Goal: Task Accomplishment & Management: Complete application form

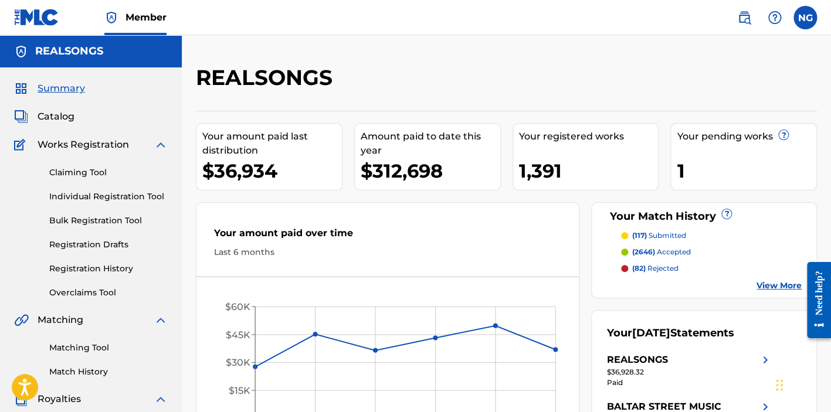
click at [103, 198] on link "Individual Registration Tool" at bounding box center [108, 197] width 118 height 12
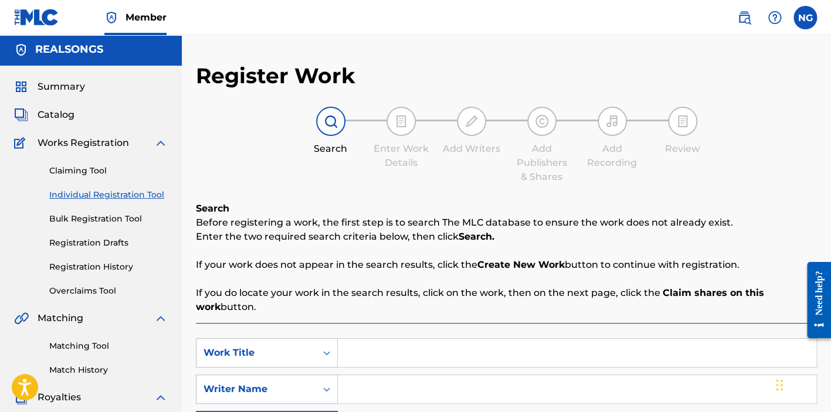
scroll to position [175, 0]
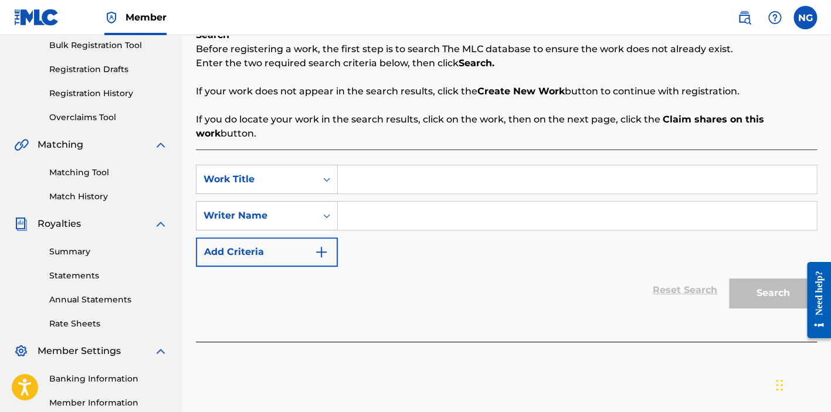
click at [358, 176] on input "Search Form" at bounding box center [577, 179] width 478 height 28
type input "SAFE ROOM"
click at [460, 208] on input "Search Form" at bounding box center [577, 216] width 478 height 28
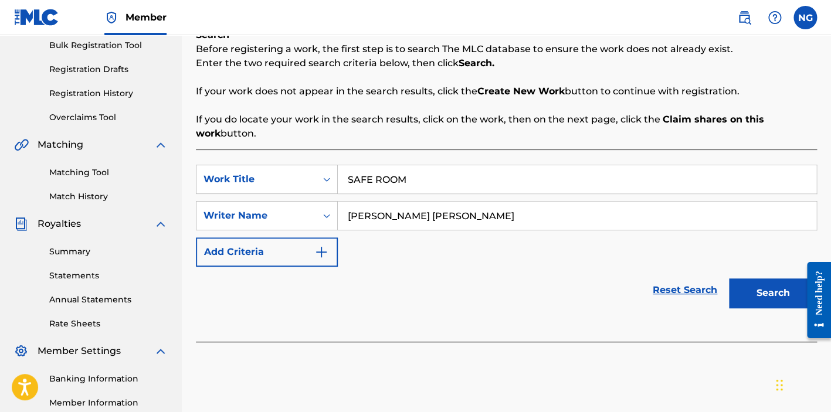
type input "[PERSON_NAME] [PERSON_NAME]"
click at [772, 289] on button "Search" at bounding box center [773, 292] width 88 height 29
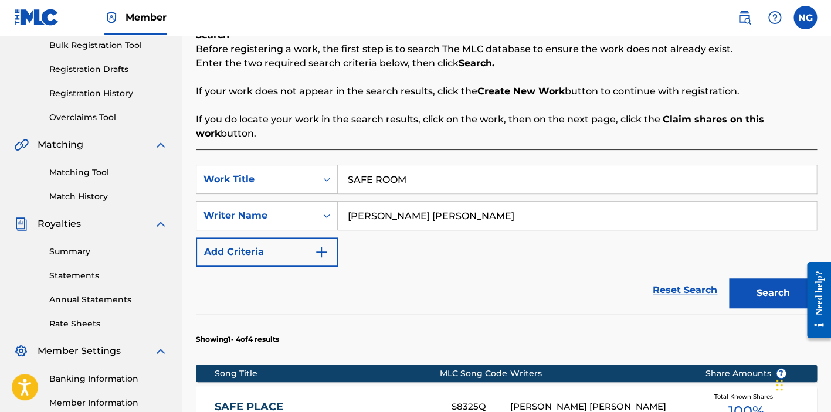
click at [764, 290] on button "Search" at bounding box center [773, 292] width 88 height 29
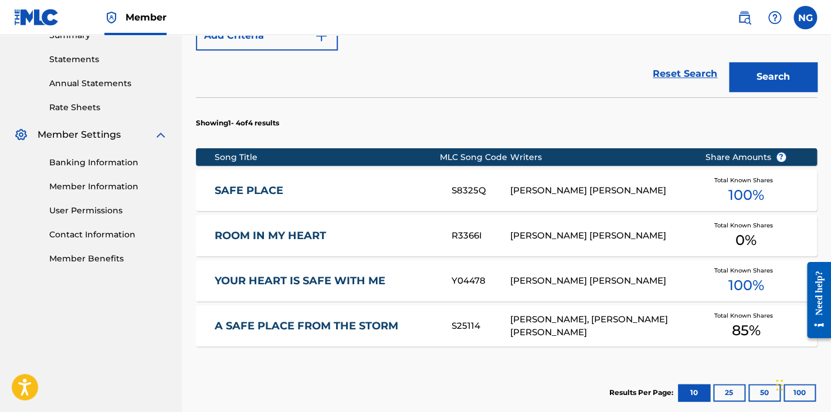
scroll to position [497, 0]
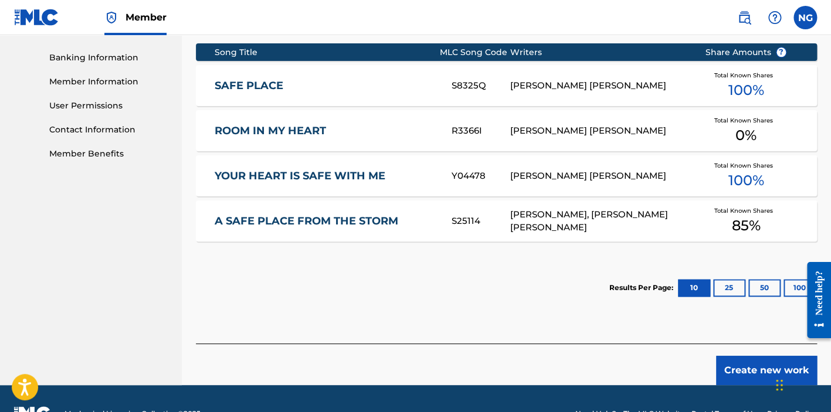
click at [767, 363] on button "Create new work" at bounding box center [766, 370] width 101 height 29
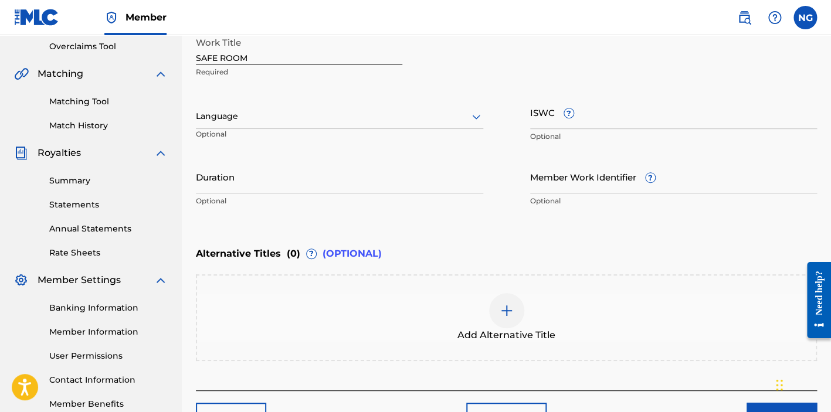
scroll to position [23, 0]
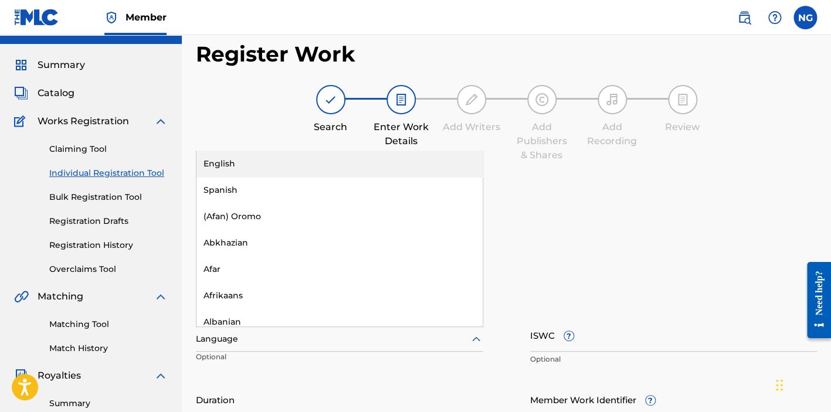
click at [481, 332] on icon at bounding box center [476, 339] width 14 height 14
click at [260, 165] on div "English" at bounding box center [339, 164] width 286 height 26
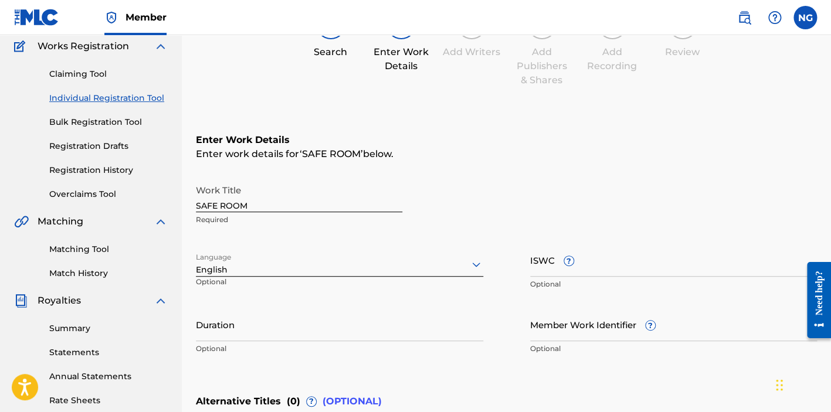
scroll to position [309, 0]
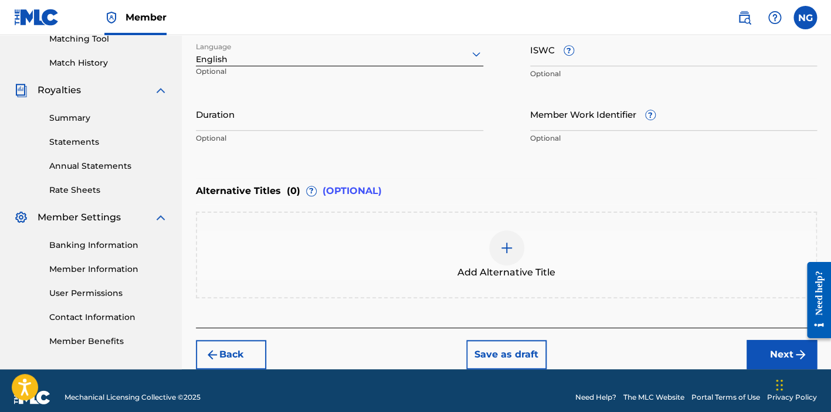
click at [497, 249] on div at bounding box center [506, 247] width 35 height 35
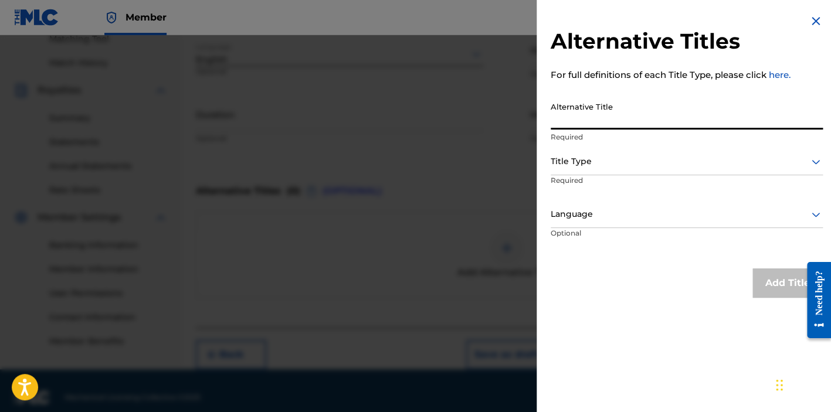
click at [617, 117] on input "Alternative Title" at bounding box center [686, 112] width 272 height 33
type input "SAFEROOM"
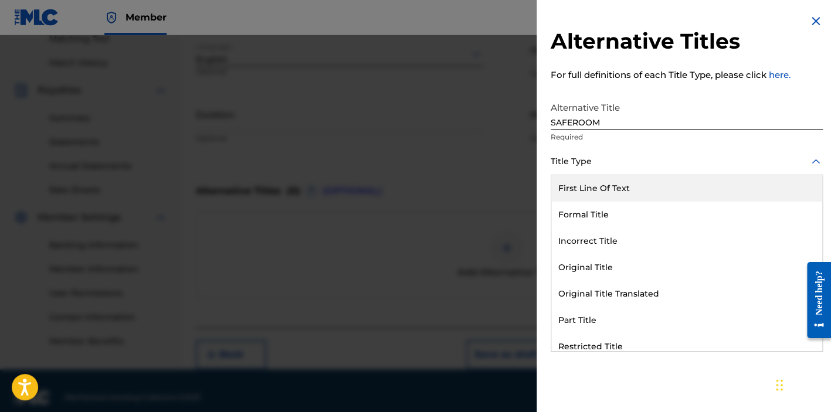
click at [744, 172] on div "Title Type" at bounding box center [686, 162] width 272 height 26
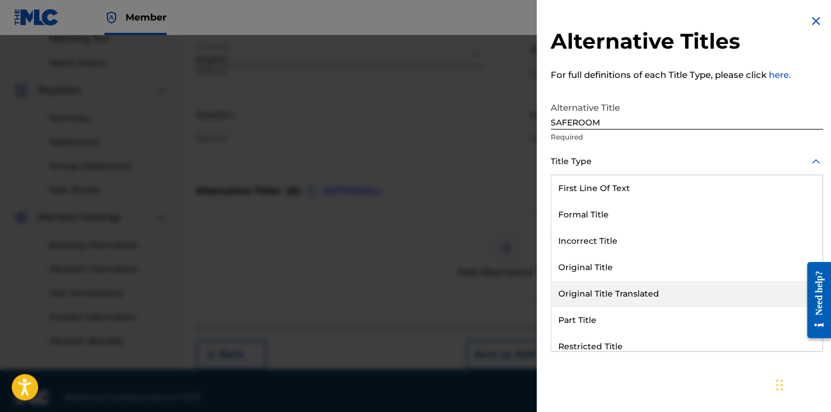
scroll to position [114, 0]
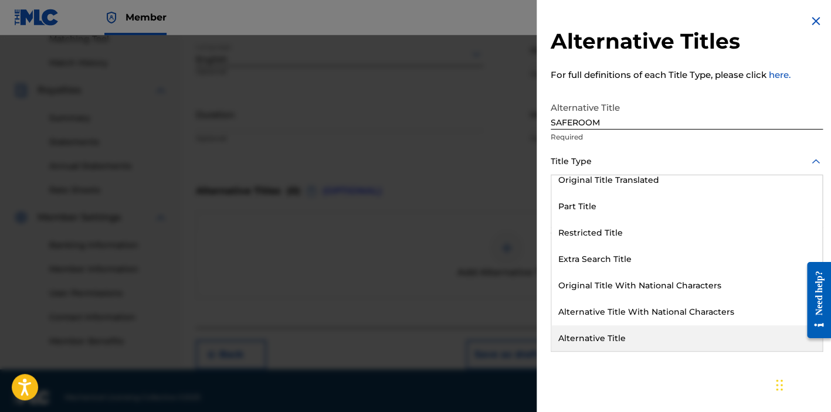
click at [593, 336] on div "Alternative Title" at bounding box center [686, 338] width 271 height 26
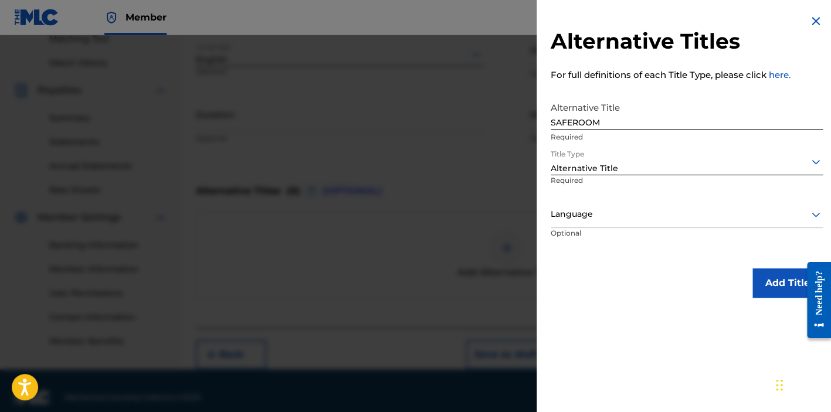
click at [761, 167] on div at bounding box center [686, 161] width 272 height 15
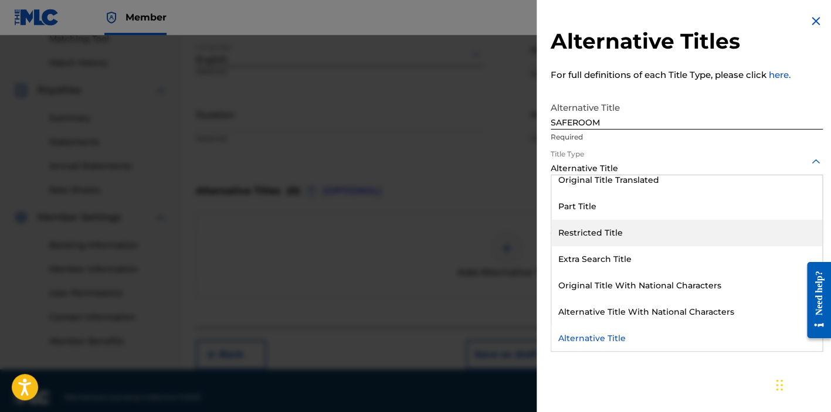
scroll to position [0, 0]
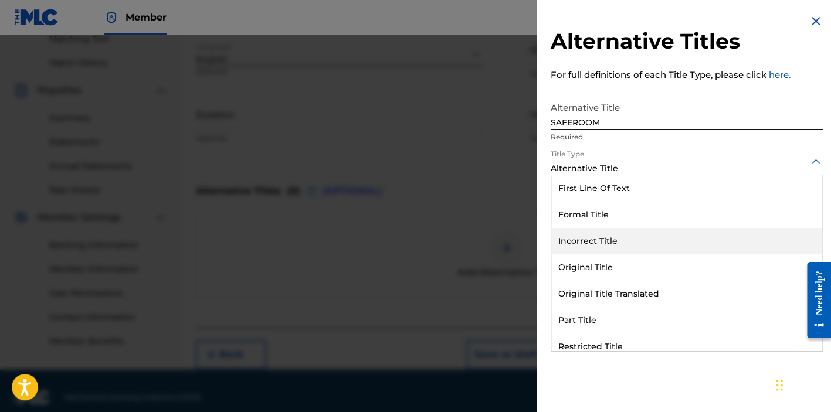
click at [597, 236] on div "Incorrect Title" at bounding box center [686, 241] width 271 height 26
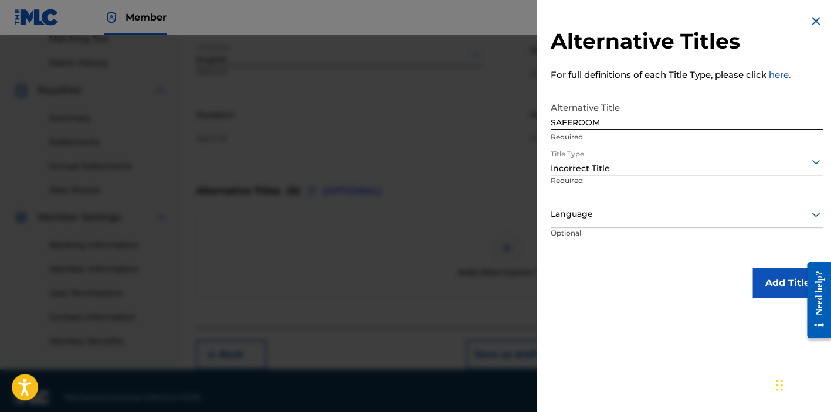
click at [769, 282] on button "Add Title" at bounding box center [787, 283] width 70 height 29
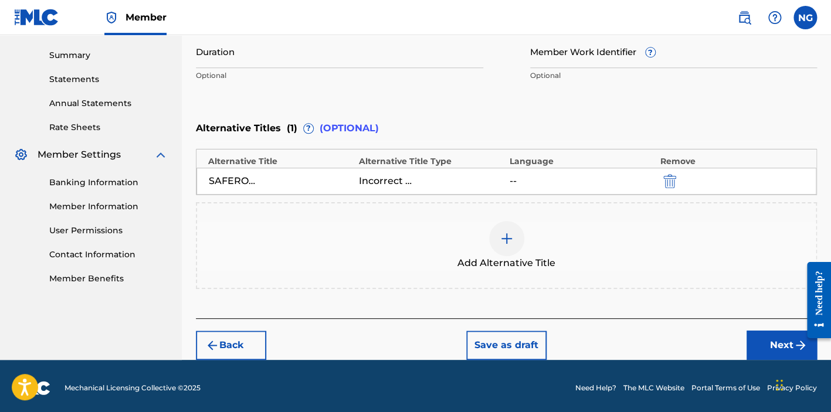
click at [769, 336] on button "Next" at bounding box center [781, 345] width 70 height 29
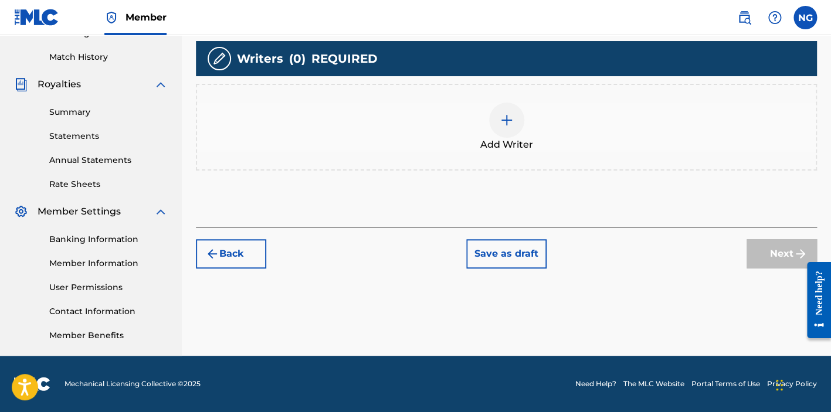
scroll to position [313, 0]
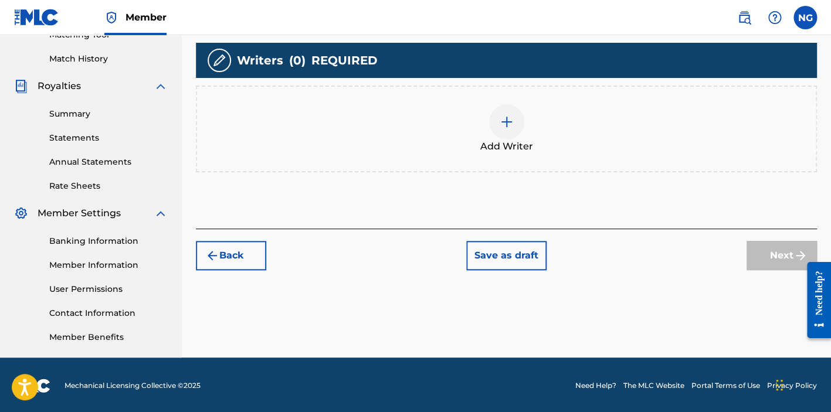
click at [514, 116] on div at bounding box center [506, 121] width 35 height 35
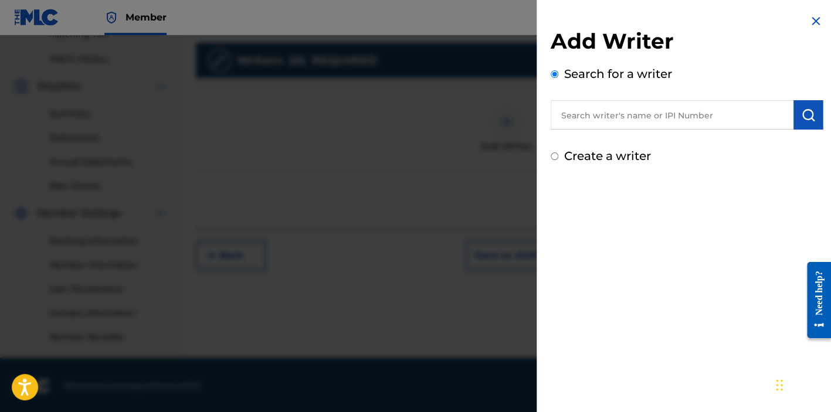
click at [600, 118] on input "text" at bounding box center [671, 114] width 243 height 29
type input "00048372371"
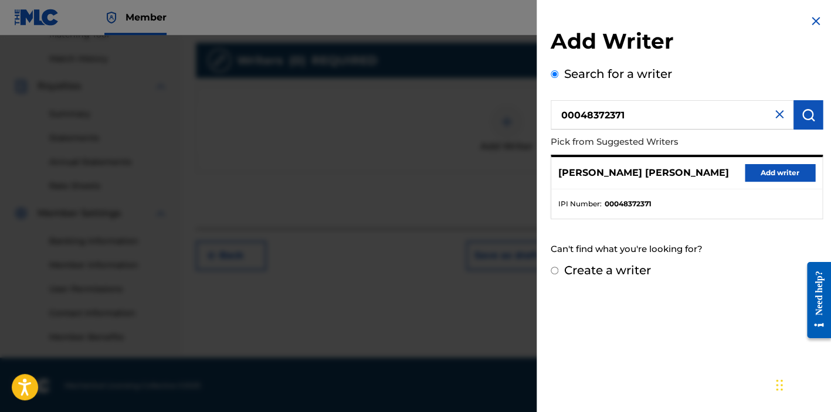
click at [771, 172] on button "Add writer" at bounding box center [780, 173] width 70 height 18
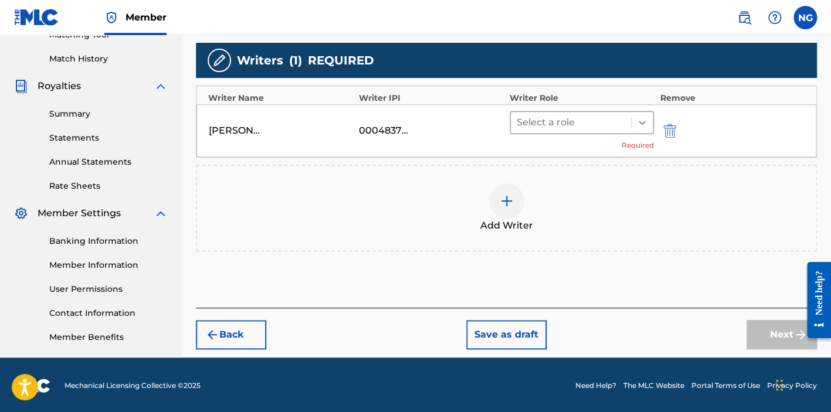
click at [645, 117] on icon at bounding box center [642, 123] width 12 height 12
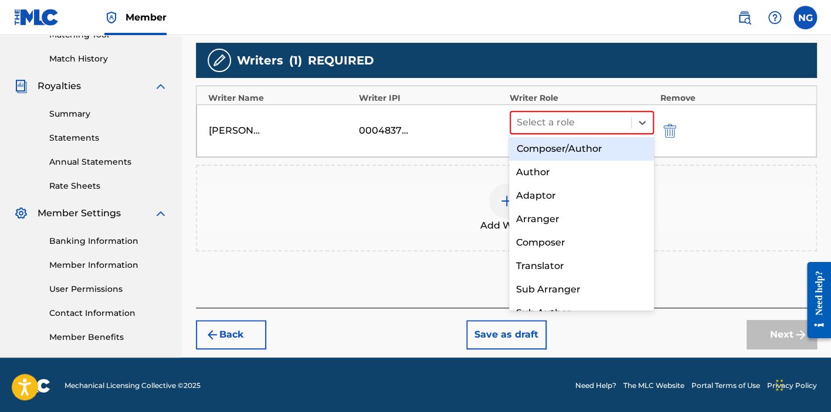
click at [539, 151] on div "Composer/Author" at bounding box center [581, 148] width 144 height 23
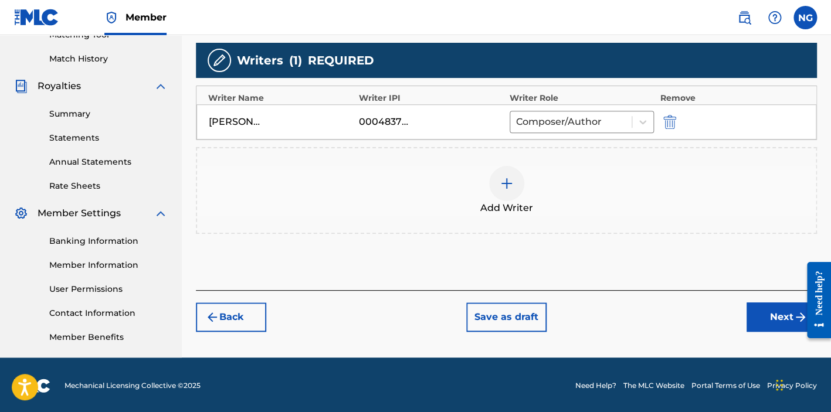
click at [779, 311] on button "Next" at bounding box center [781, 317] width 70 height 29
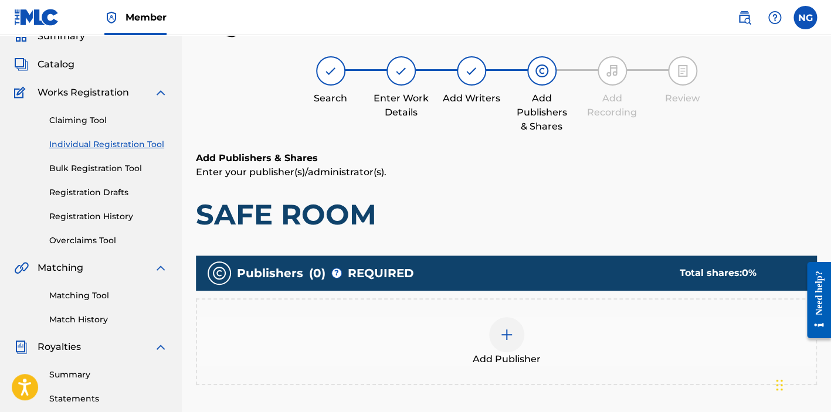
scroll to position [70, 0]
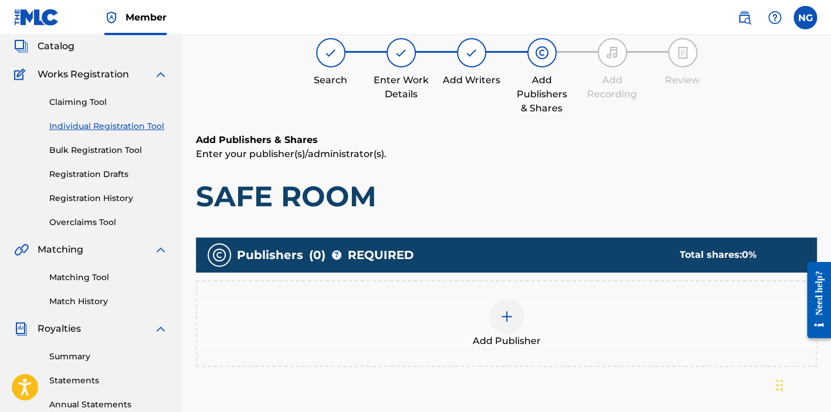
click at [542, 318] on div "Add Publisher" at bounding box center [506, 323] width 618 height 49
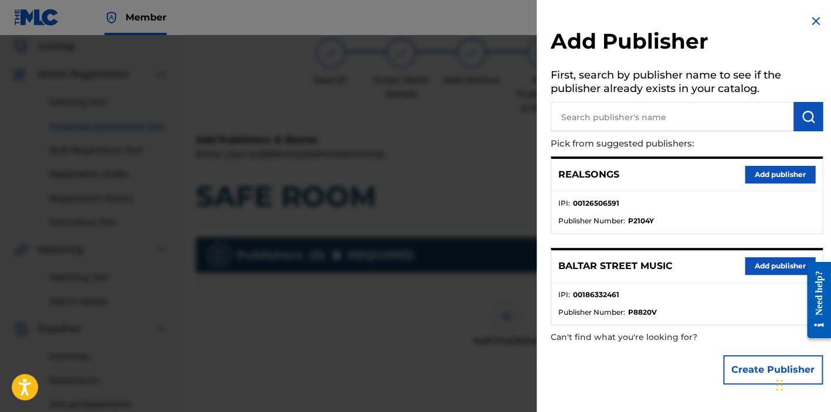
click at [757, 176] on button "Add publisher" at bounding box center [780, 175] width 70 height 18
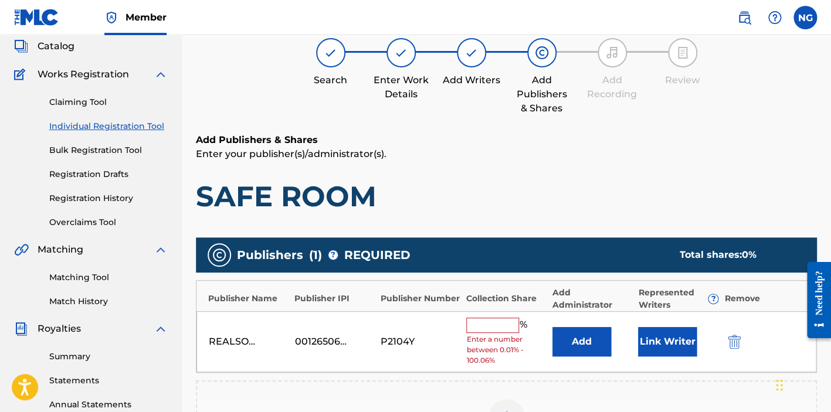
click at [490, 320] on input "text" at bounding box center [492, 325] width 53 height 15
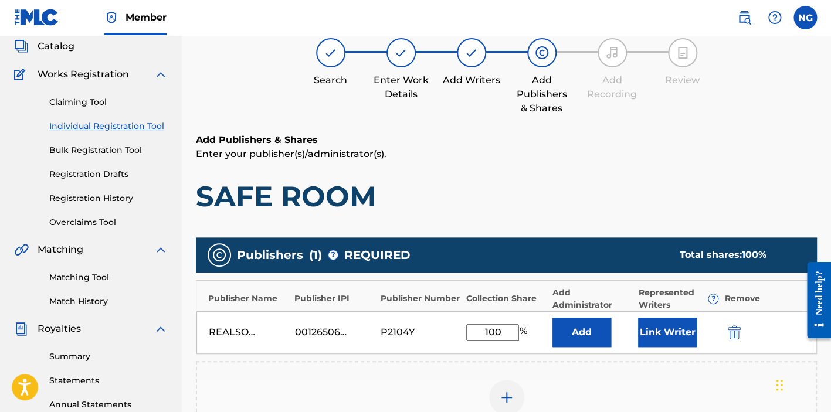
type input "100"
click at [596, 320] on button "Add" at bounding box center [581, 332] width 59 height 29
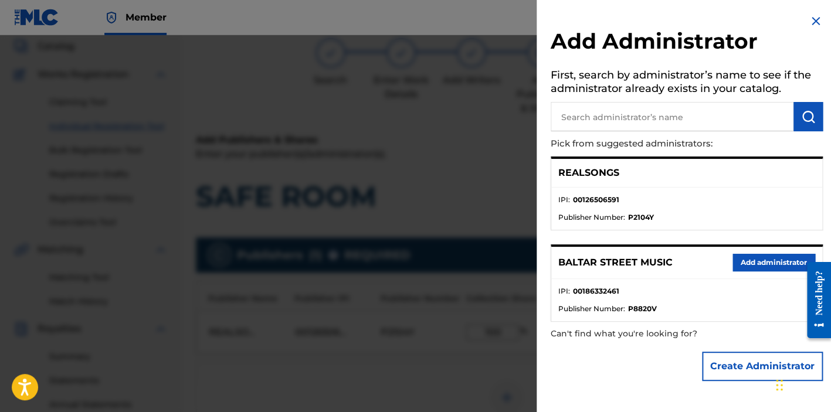
scroll to position [152, 0]
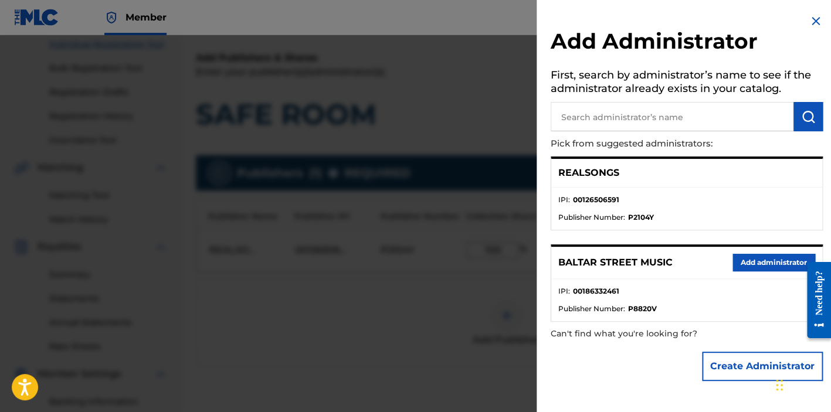
click at [811, 21] on img at bounding box center [815, 21] width 14 height 14
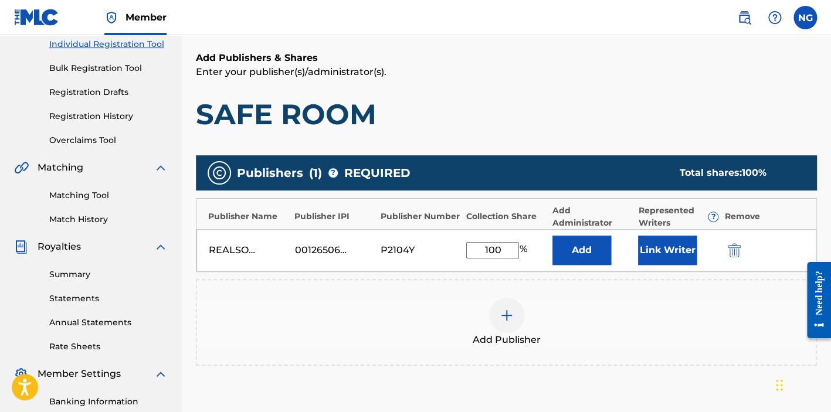
click at [660, 252] on button "Link Writer" at bounding box center [667, 250] width 59 height 29
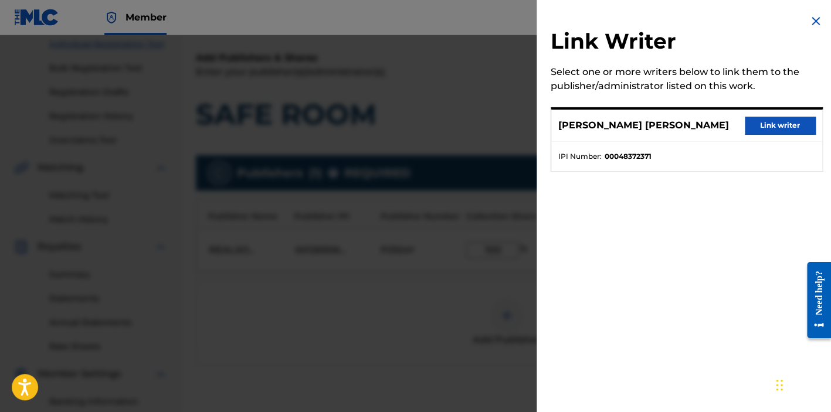
click at [803, 121] on button "Link writer" at bounding box center [780, 126] width 70 height 18
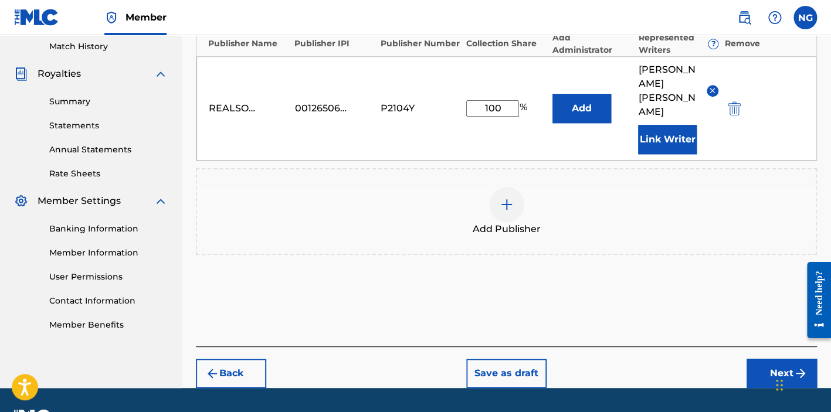
click at [781, 359] on button "Next" at bounding box center [781, 373] width 70 height 29
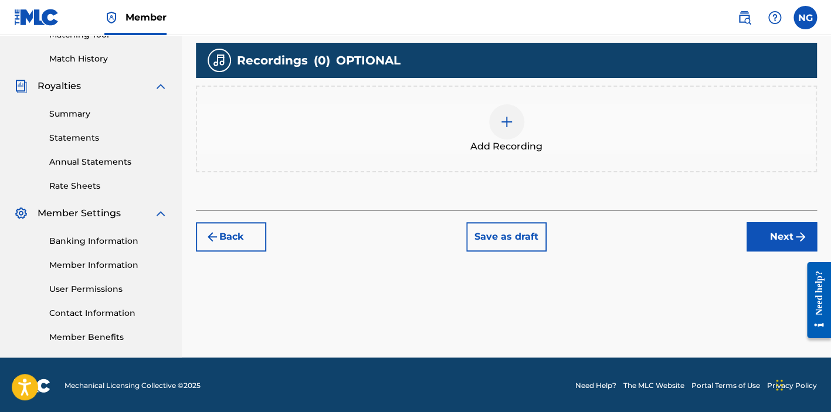
click at [540, 115] on div "Add Recording" at bounding box center [506, 128] width 618 height 49
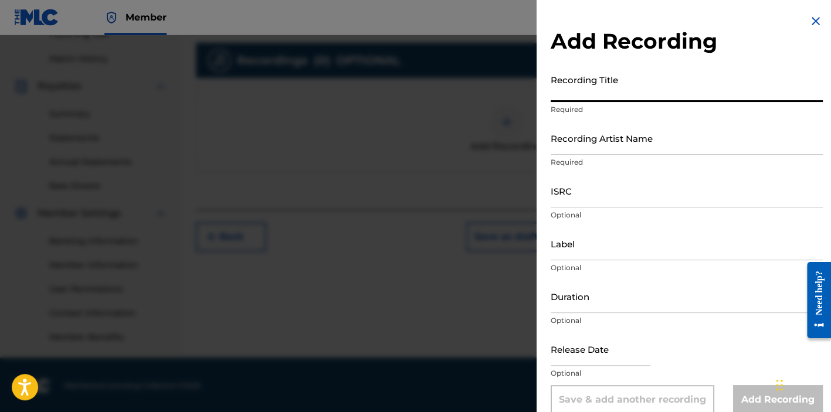
click at [636, 87] on input "Recording Title" at bounding box center [686, 85] width 272 height 33
type input "SAFE ROOM"
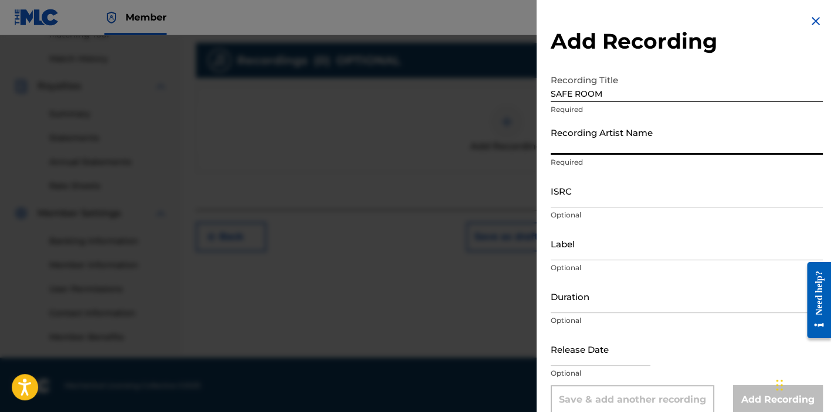
click at [643, 135] on input "Recording Artist Name" at bounding box center [686, 137] width 272 height 33
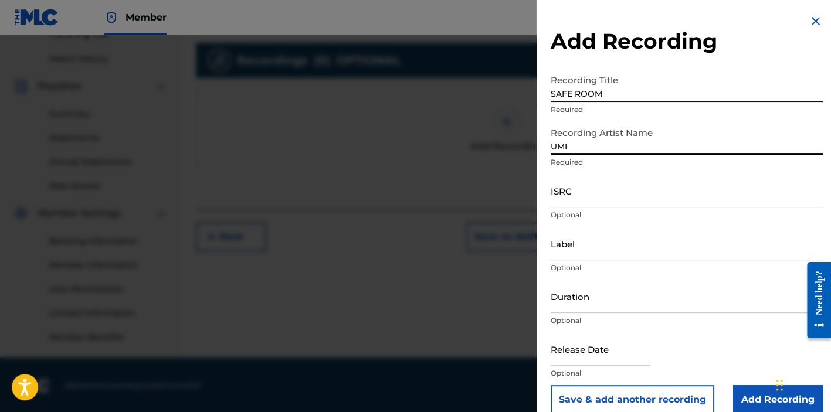
type input "UMI"
click at [644, 188] on input "ISRC" at bounding box center [686, 190] width 272 height 33
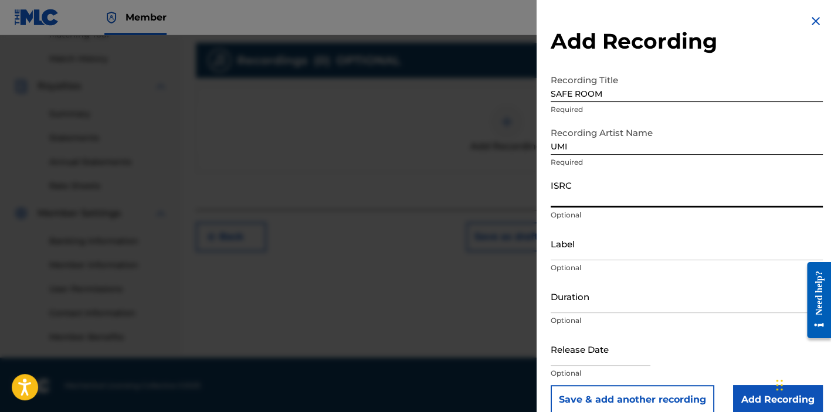
paste input "USSM12503632"
type input "USSM12503632"
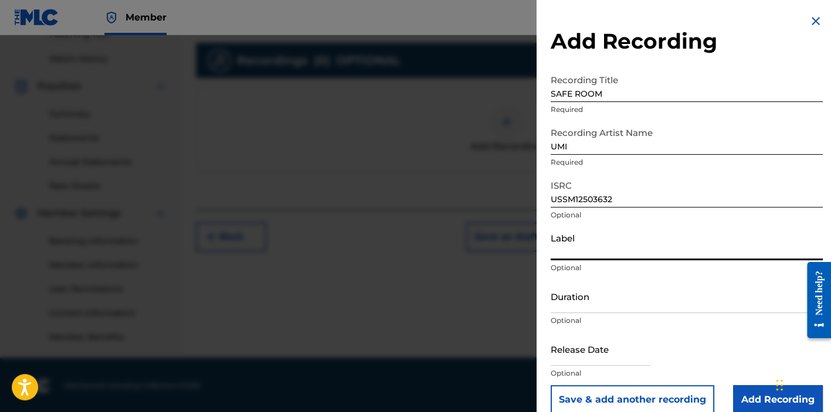
click at [637, 249] on input "Label" at bounding box center [686, 243] width 272 height 33
paste input "Umi, Inc. / Epic Records"
type input "Umi, Inc. / Epic Records"
click at [573, 301] on input "Duration" at bounding box center [686, 296] width 272 height 33
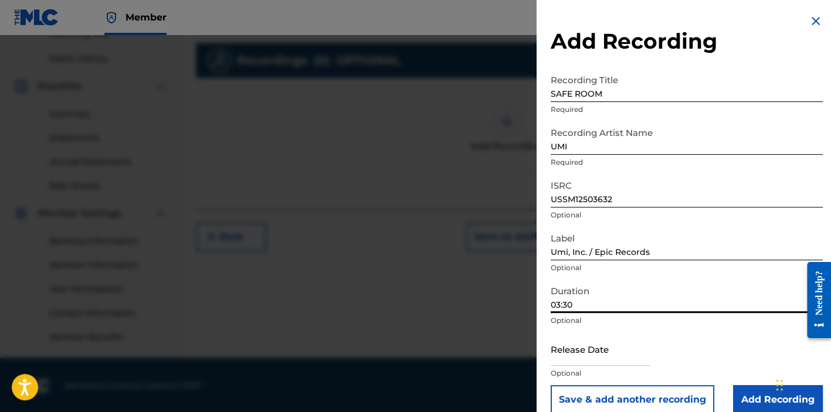
scroll to position [16, 0]
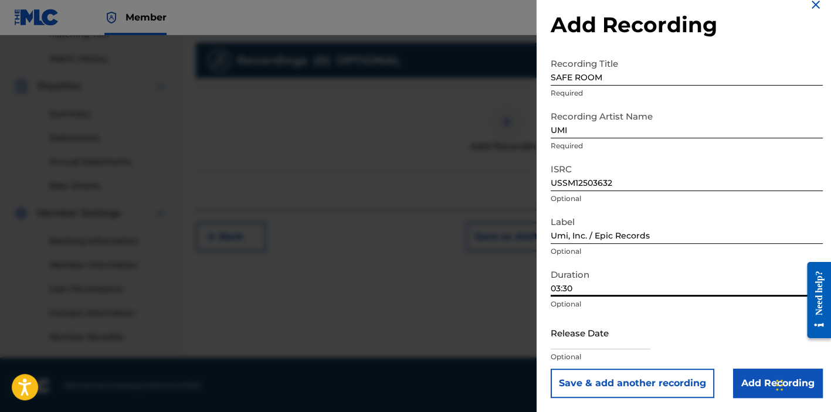
type input "03:30"
select select "7"
select select "2025"
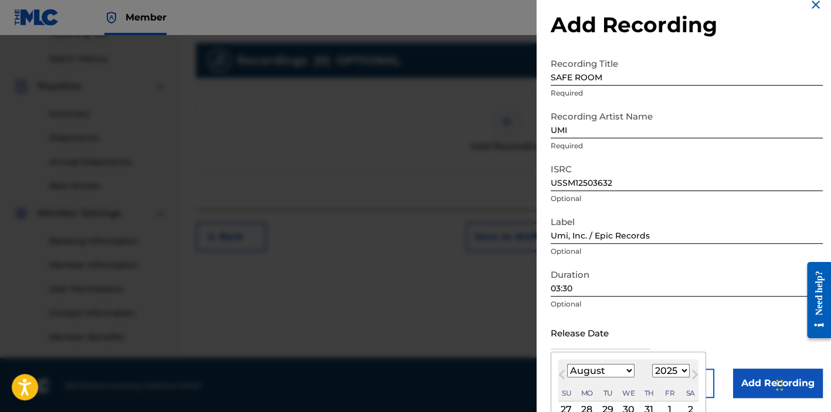
click at [630, 330] on input "text" at bounding box center [600, 332] width 100 height 33
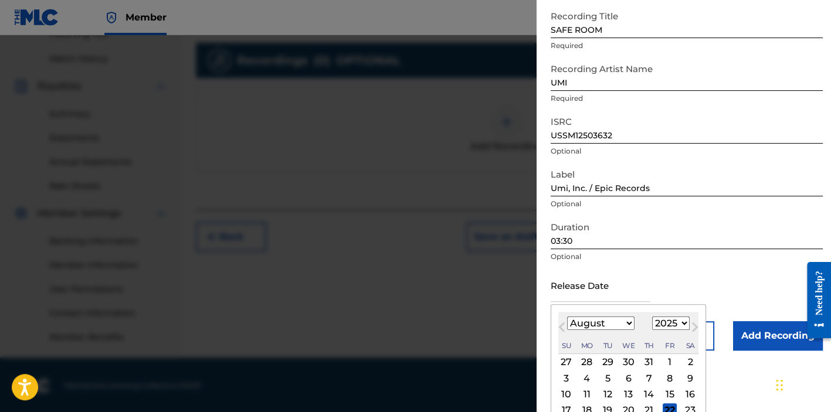
scroll to position [125, 0]
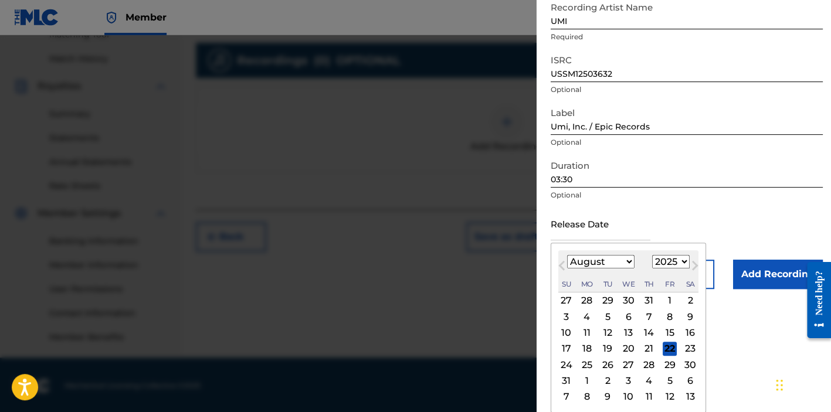
click at [677, 348] on div "22" at bounding box center [669, 349] width 14 height 14
type input "[DATE]"
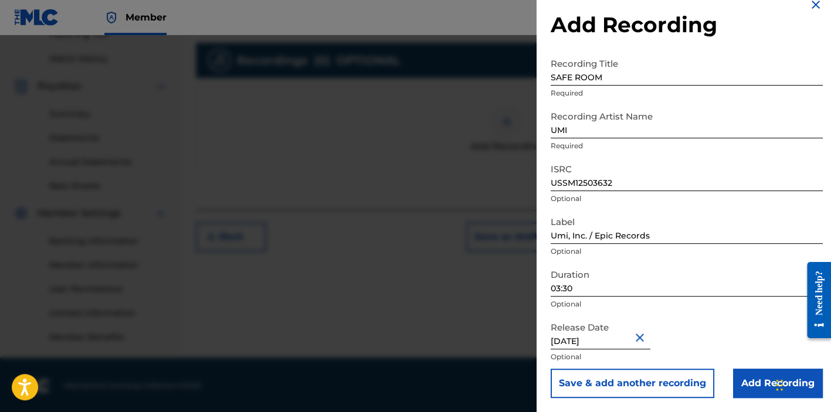
click at [759, 380] on input "Add Recording" at bounding box center [778, 383] width 90 height 29
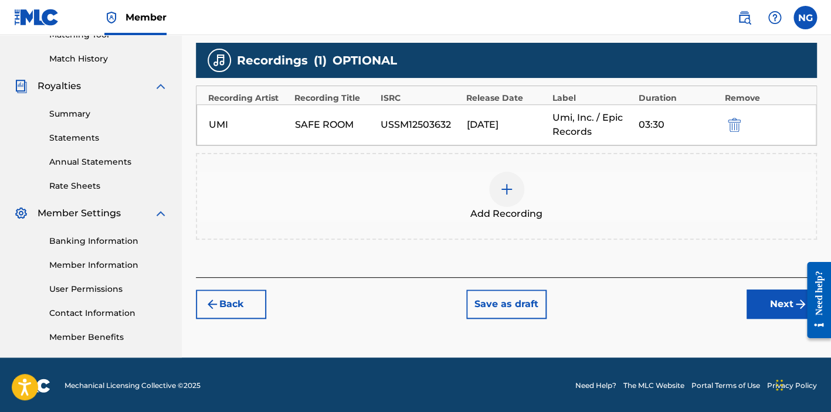
click at [518, 196] on div at bounding box center [506, 189] width 35 height 35
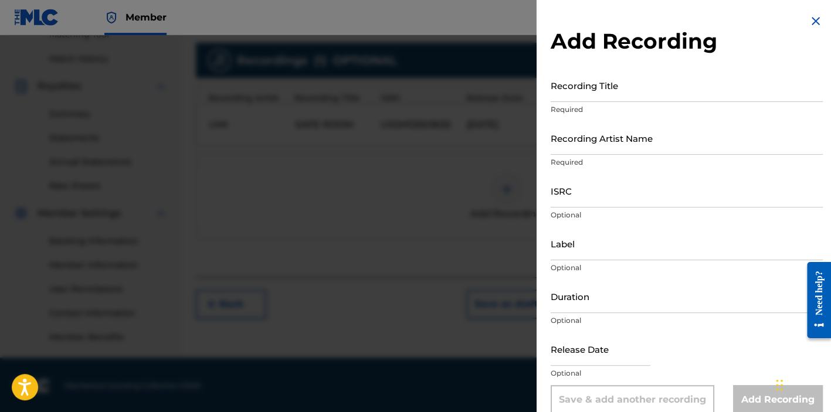
click at [643, 86] on input "Recording Title" at bounding box center [686, 85] width 272 height 33
type input "SAFE ROOM"
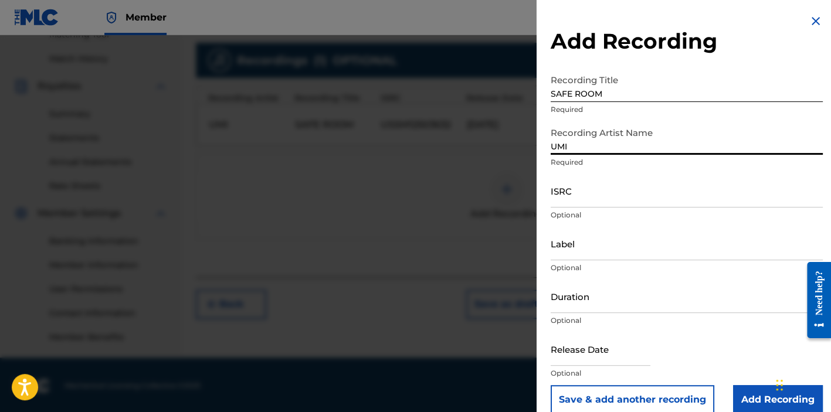
type input "UMI"
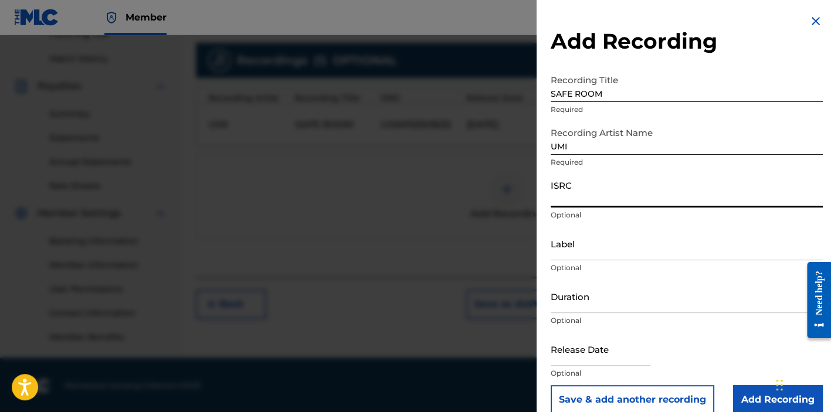
paste input "USSM22501571"
type input "USSM22501571"
click at [600, 251] on input "Label" at bounding box center [686, 243] width 272 height 33
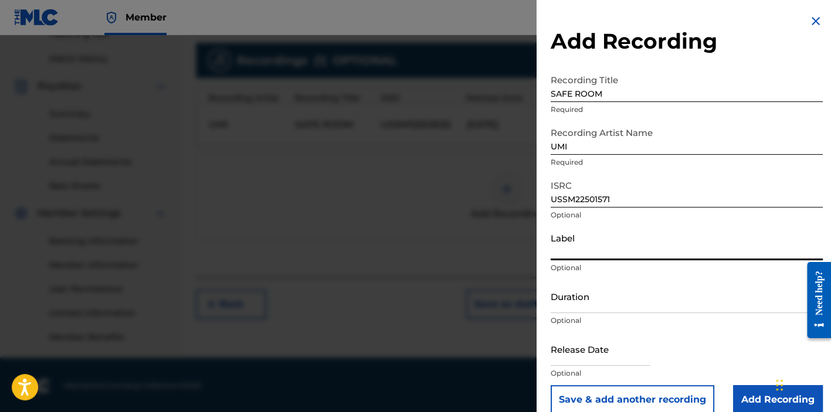
paste input "Umi, Inc. / Epic Records"
type input "Umi, Inc. / Epic Records"
click at [607, 302] on input "Duration" at bounding box center [686, 296] width 272 height 33
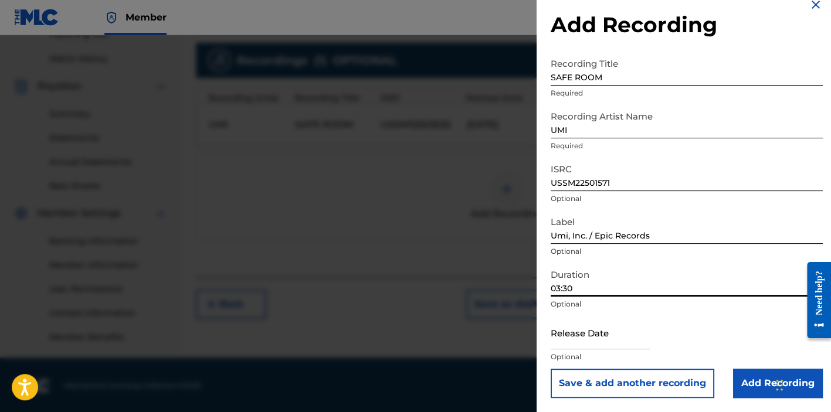
type input "03:30"
click at [601, 337] on input "text" at bounding box center [600, 332] width 100 height 33
select select "7"
select select "2025"
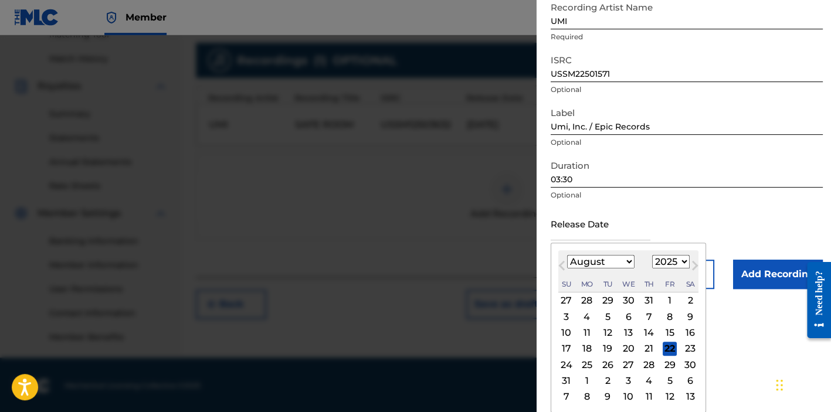
click at [677, 351] on div "22" at bounding box center [669, 349] width 14 height 14
type input "[DATE]"
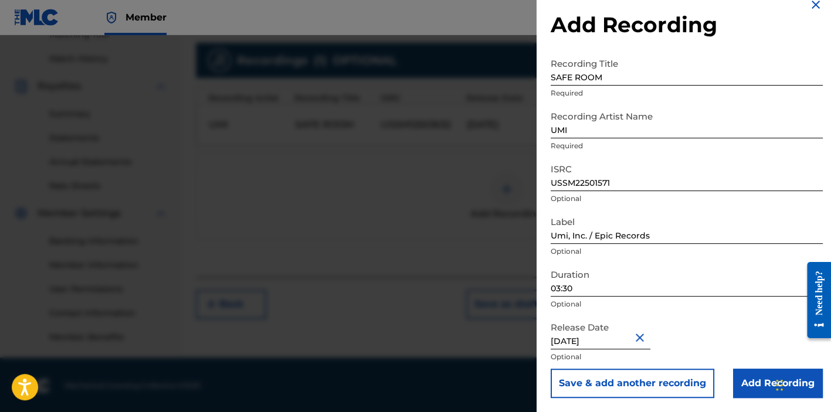
click at [767, 386] on input "Add Recording" at bounding box center [778, 383] width 90 height 29
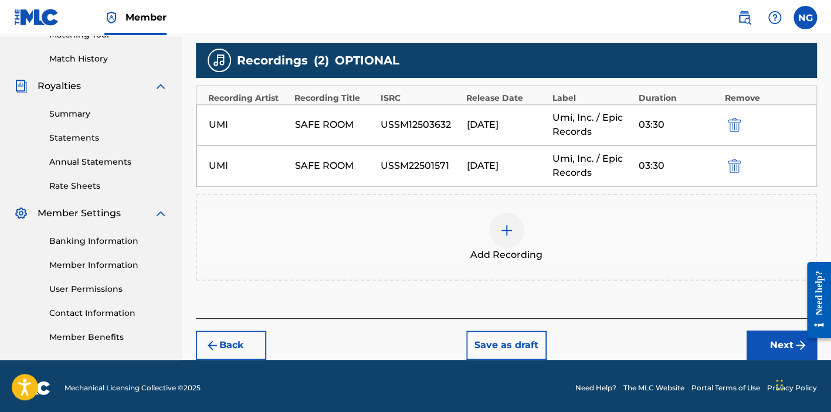
click at [512, 234] on div at bounding box center [506, 230] width 35 height 35
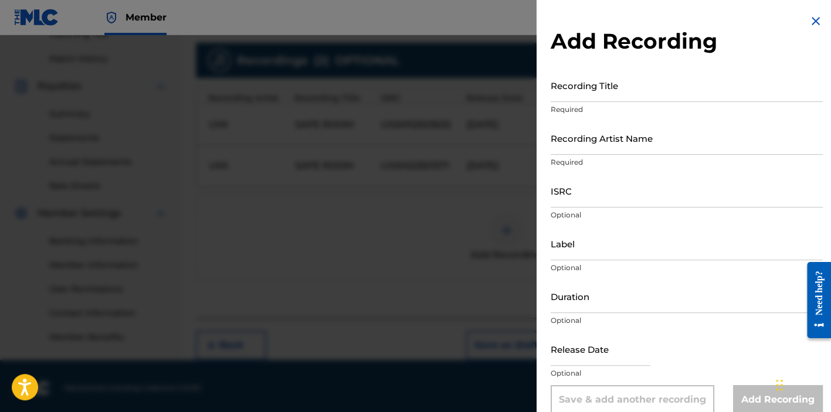
click at [632, 94] on input "Recording Title" at bounding box center [686, 85] width 272 height 33
type input "SAFE ROM"
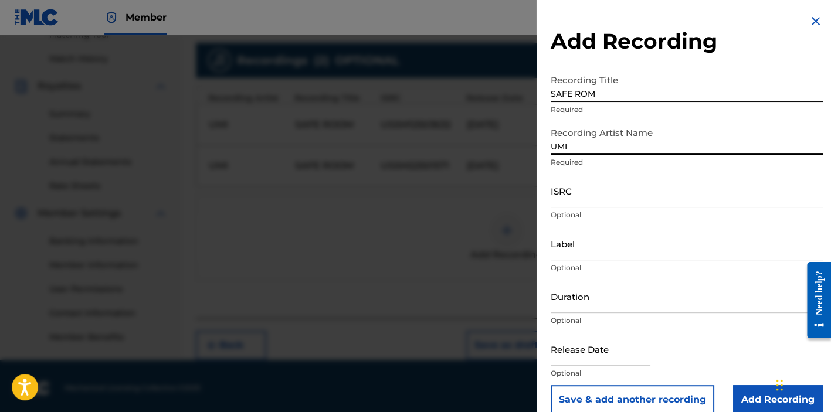
type input "UMI"
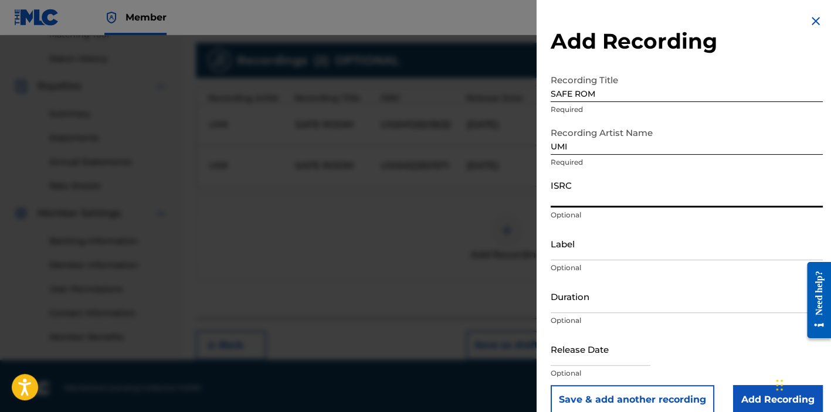
paste input "USSM12503036"
type input "USSM12503036"
click at [685, 266] on p "Optional" at bounding box center [686, 268] width 272 height 11
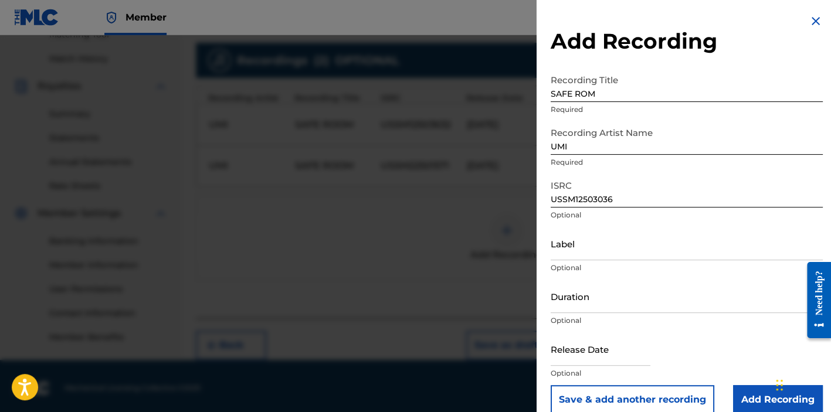
click at [672, 249] on input "Label" at bounding box center [686, 243] width 272 height 33
paste input "Umi, Inc. / Epic Records"
type input "Umi, Inc. / Epic Records"
click at [641, 310] on input "Duration" at bounding box center [686, 296] width 272 height 33
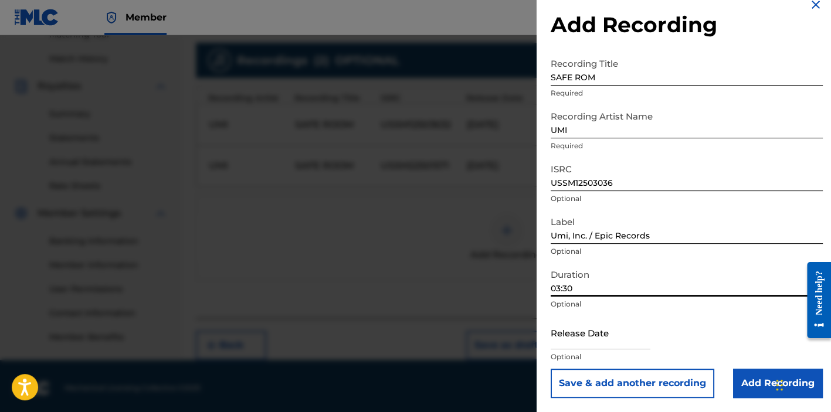
type input "03:30"
click at [592, 337] on input "text" at bounding box center [600, 332] width 100 height 33
select select "7"
select select "2025"
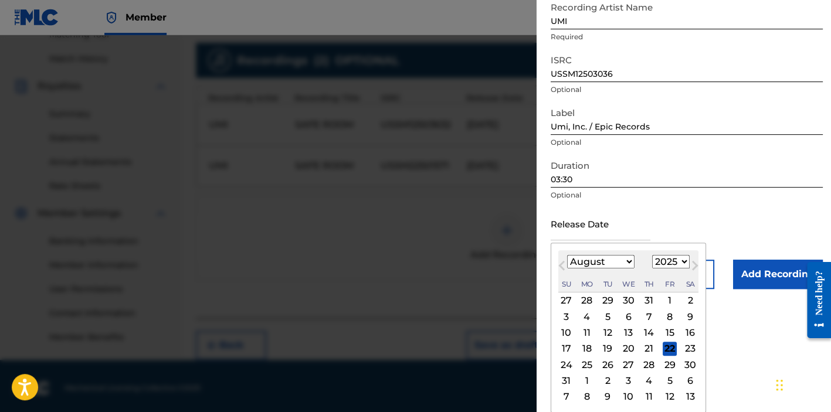
click at [677, 348] on div "22" at bounding box center [669, 349] width 14 height 14
type input "[DATE]"
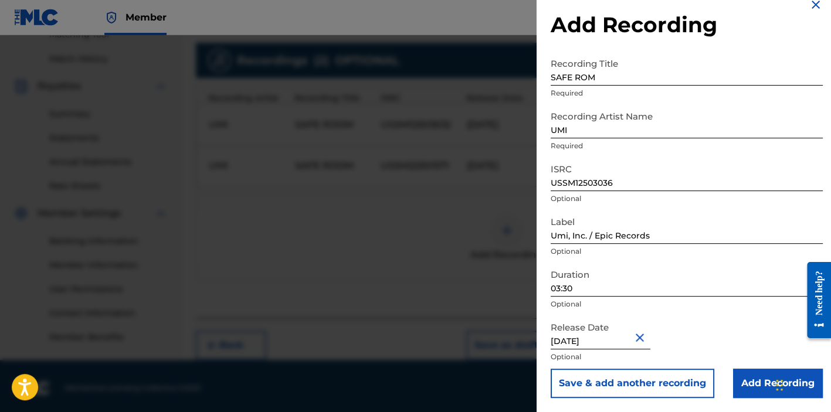
click at [758, 385] on input "Add Recording" at bounding box center [778, 383] width 90 height 29
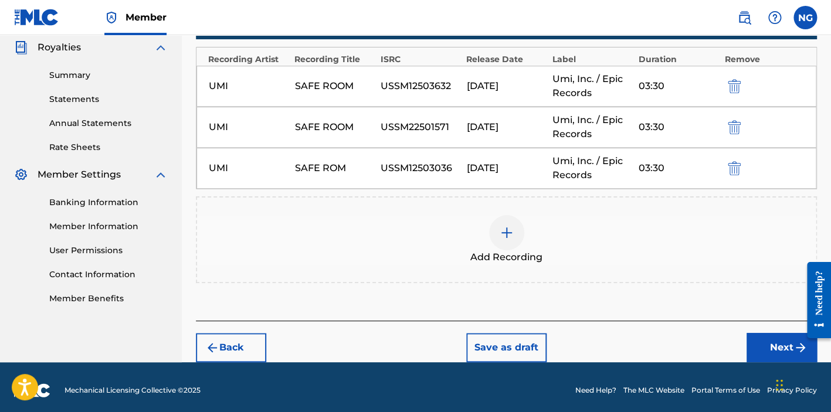
click at [763, 333] on button "Next" at bounding box center [781, 347] width 70 height 29
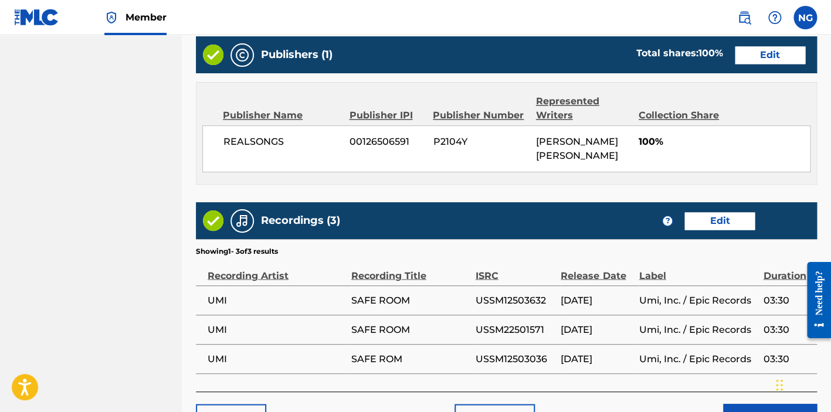
scroll to position [711, 0]
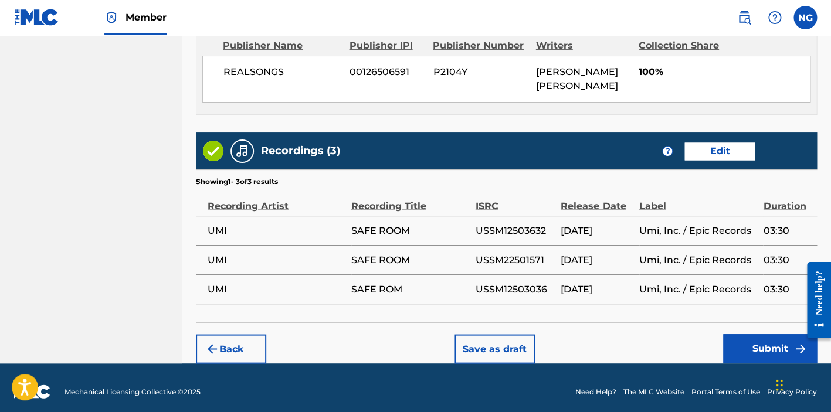
click at [739, 340] on button "Submit" at bounding box center [770, 348] width 94 height 29
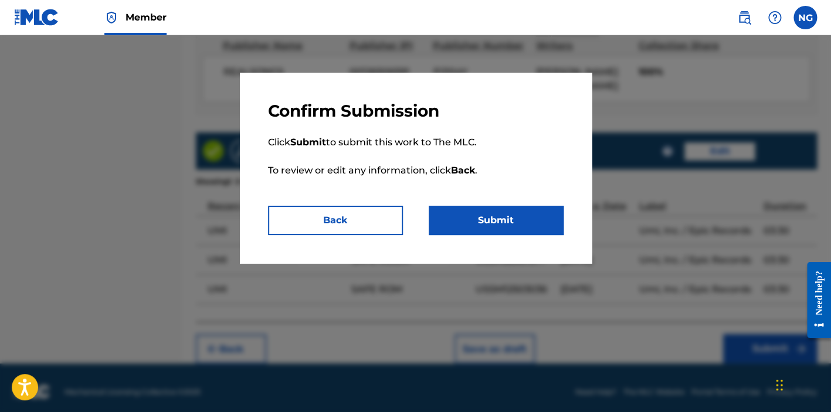
click at [536, 229] on button "Submit" at bounding box center [496, 220] width 135 height 29
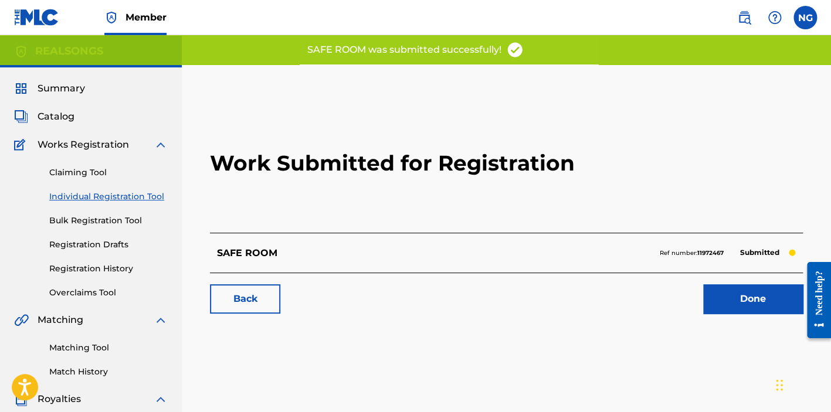
click at [755, 303] on link "Done" at bounding box center [753, 298] width 100 height 29
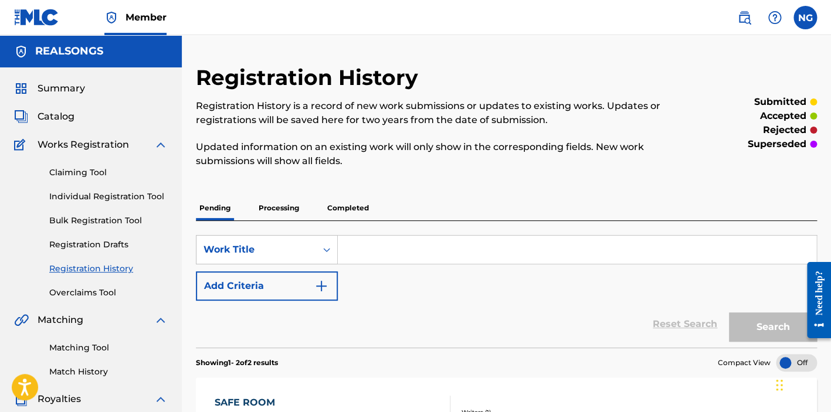
click at [425, 247] on input "Search Form" at bounding box center [577, 250] width 478 height 28
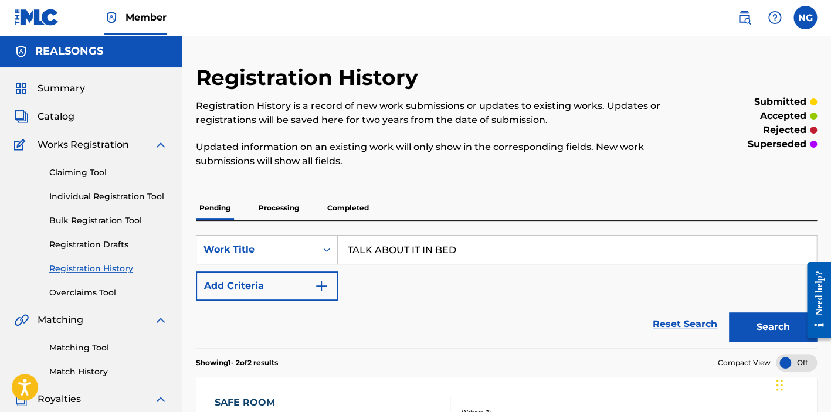
type input "TALK ABOUT IT IN BED"
click at [772, 324] on button "Search" at bounding box center [773, 326] width 88 height 29
click at [123, 195] on link "Individual Registration Tool" at bounding box center [108, 197] width 118 height 12
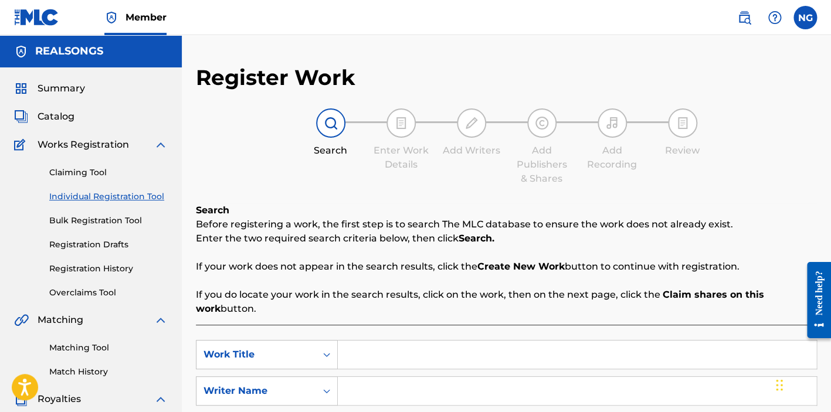
click at [380, 360] on input "Search Form" at bounding box center [577, 355] width 478 height 28
type input "TALK ABOUT IT IN BED"
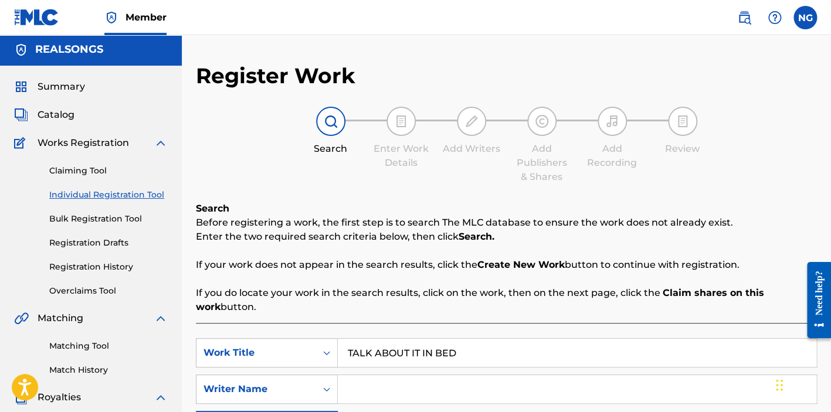
scroll to position [192, 0]
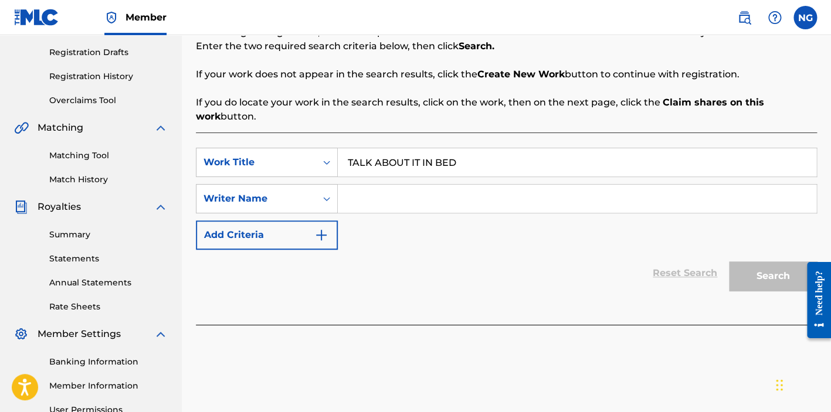
click at [420, 196] on input "Search Form" at bounding box center [577, 199] width 478 height 28
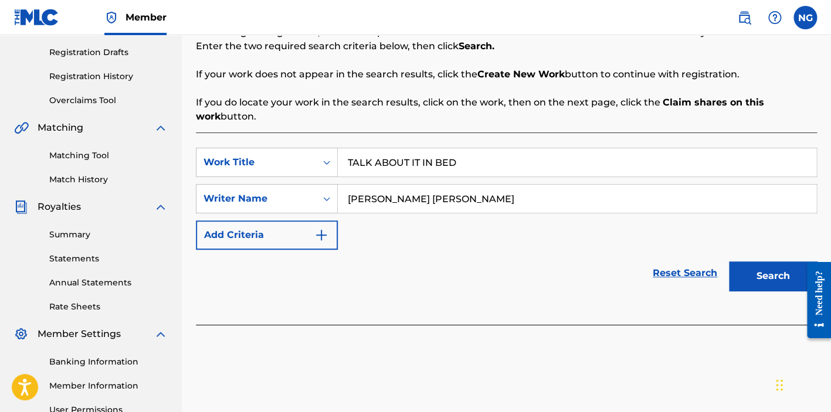
type input "[PERSON_NAME] [PERSON_NAME]"
click at [772, 271] on button "Search" at bounding box center [773, 275] width 88 height 29
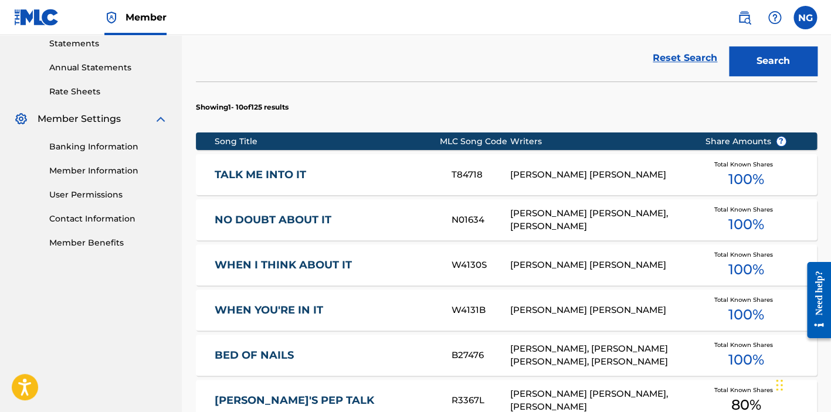
scroll to position [762, 0]
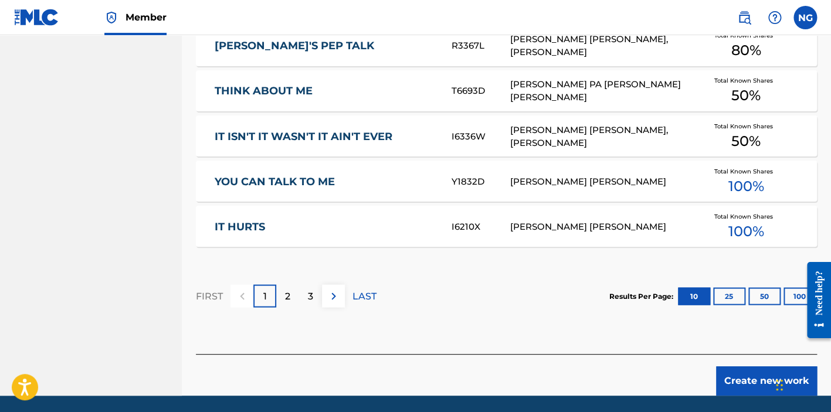
click at [757, 383] on button "Create new work" at bounding box center [766, 380] width 101 height 29
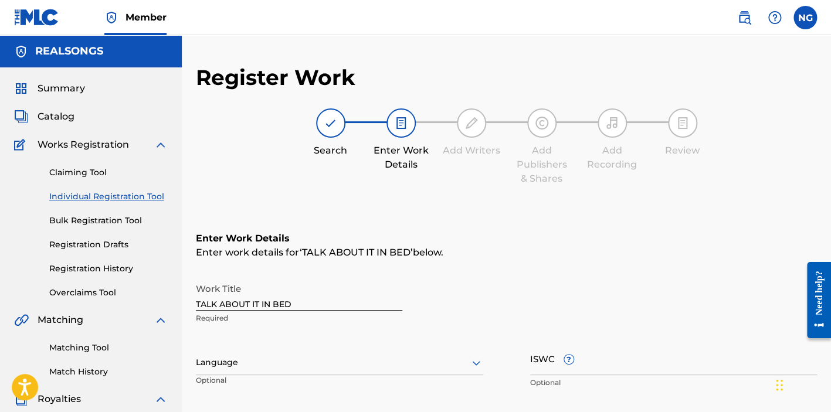
scroll to position [214, 0]
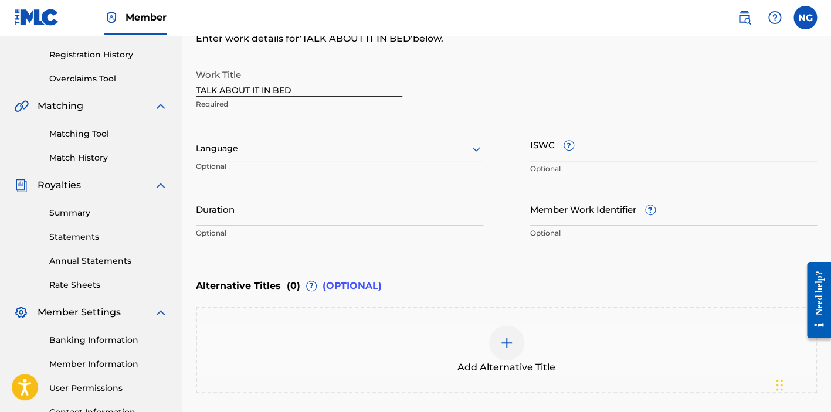
click at [367, 153] on div at bounding box center [339, 148] width 287 height 15
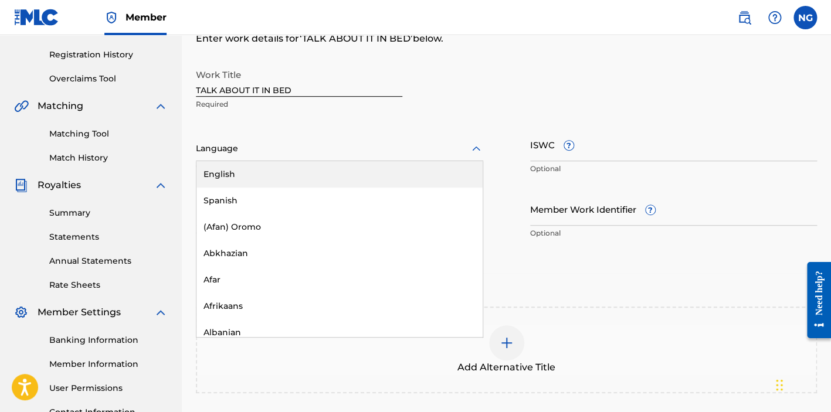
click at [230, 171] on div "English" at bounding box center [339, 174] width 286 height 26
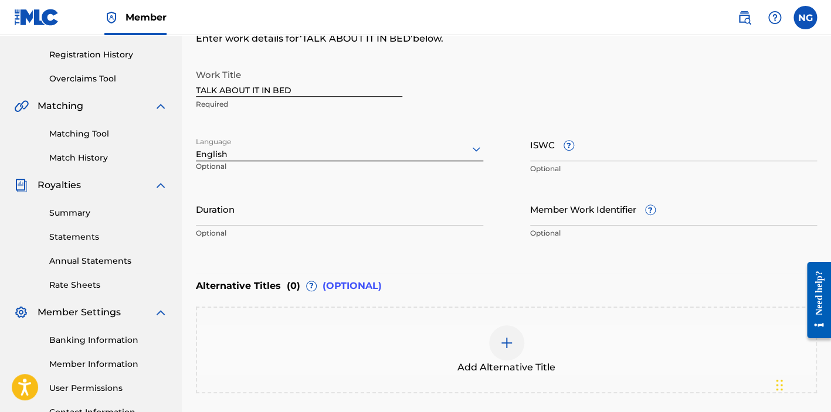
scroll to position [320, 0]
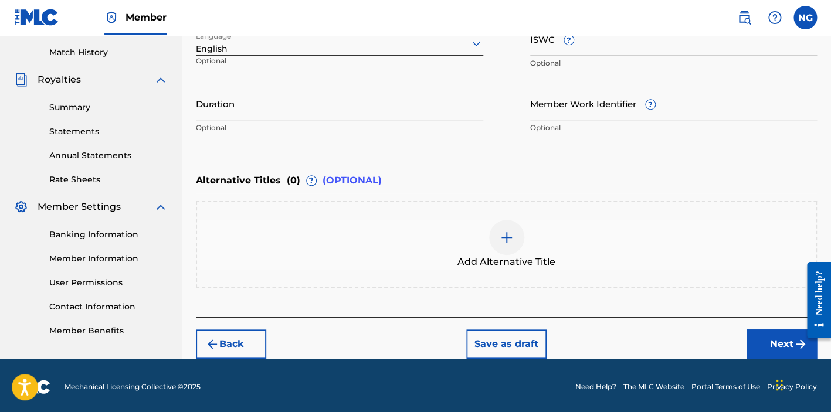
click at [754, 341] on button "Next" at bounding box center [781, 343] width 70 height 29
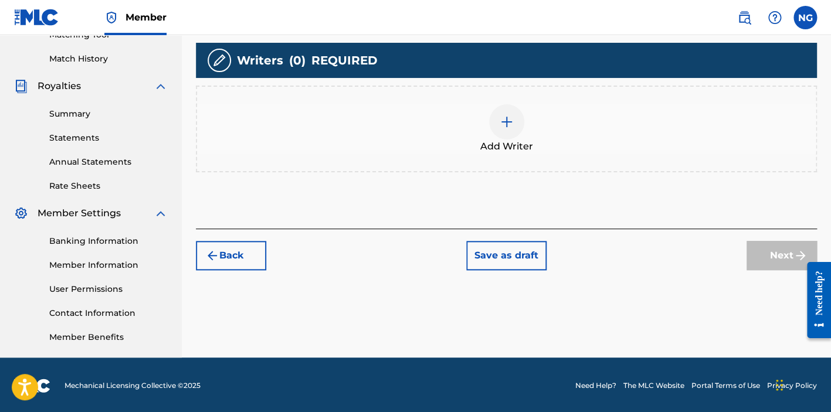
click at [502, 117] on img at bounding box center [506, 122] width 14 height 14
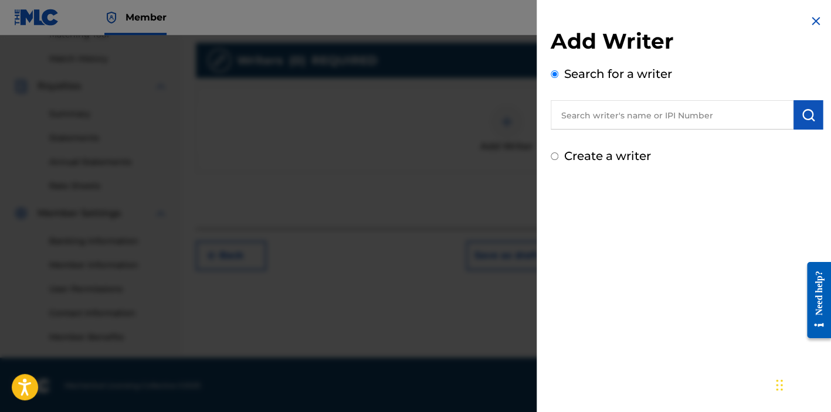
click at [686, 114] on input "text" at bounding box center [671, 114] width 243 height 29
type input "00048372371"
click at [793, 116] on button "submit" at bounding box center [807, 114] width 29 height 29
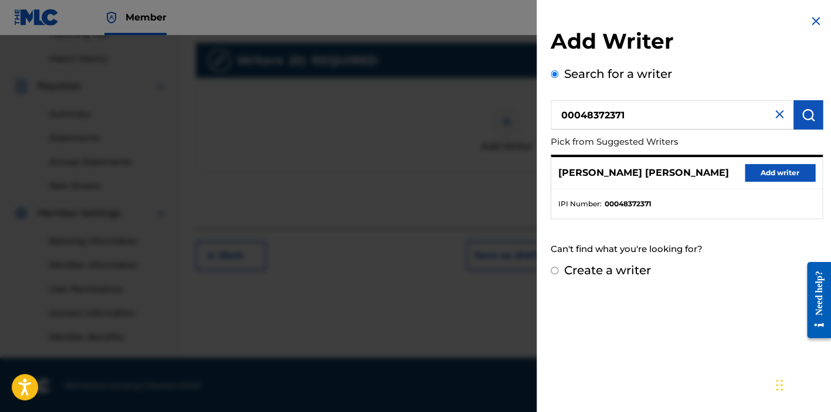
click at [773, 173] on button "Add writer" at bounding box center [780, 173] width 70 height 18
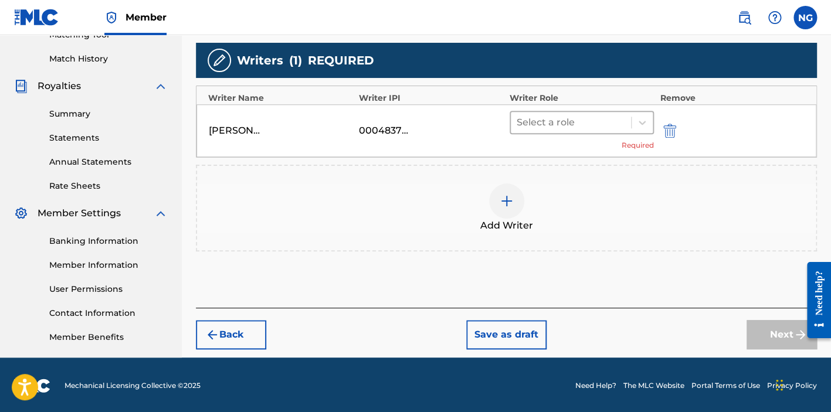
click at [625, 120] on div "Select a role" at bounding box center [571, 122] width 120 height 21
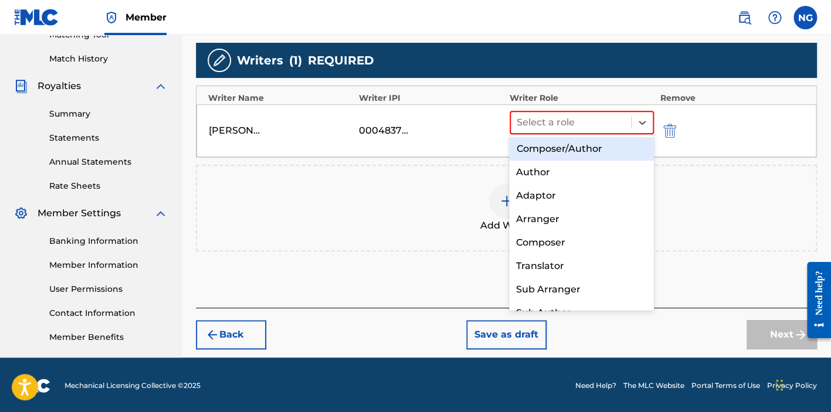
click at [603, 150] on div "Composer/Author" at bounding box center [581, 148] width 144 height 23
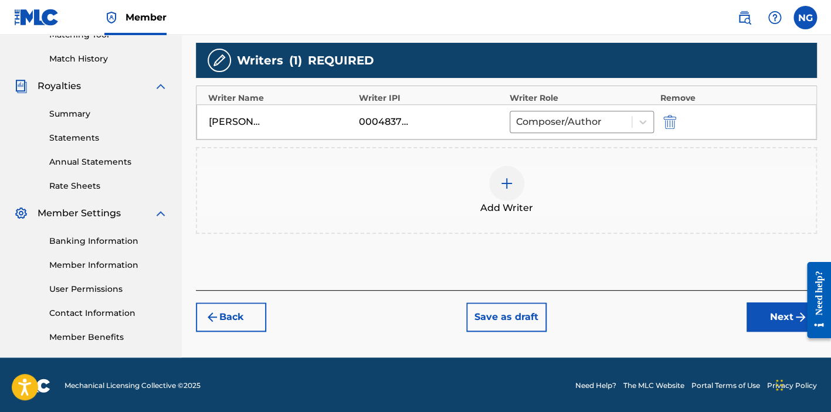
click at [763, 317] on button "Next" at bounding box center [781, 317] width 70 height 29
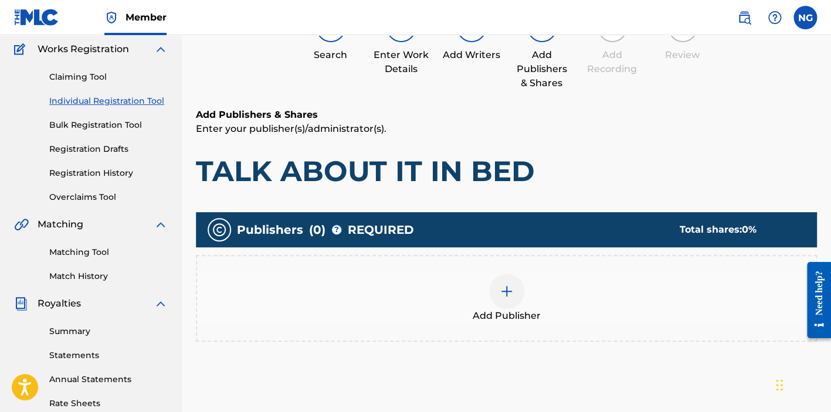
scroll to position [52, 0]
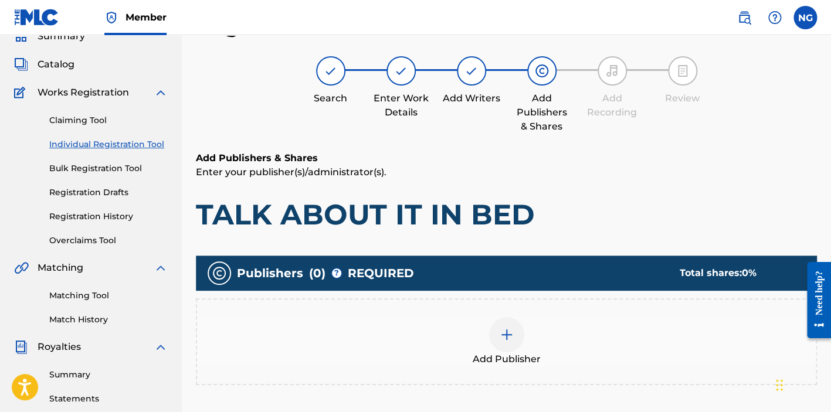
click at [497, 329] on div at bounding box center [506, 334] width 35 height 35
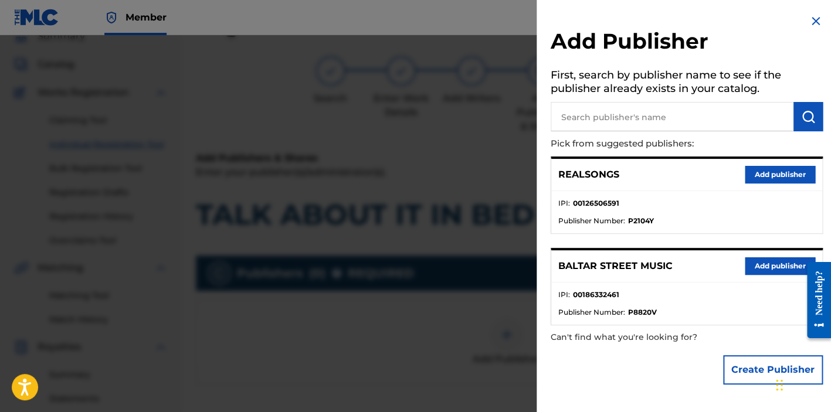
click at [774, 174] on button "Add publisher" at bounding box center [780, 175] width 70 height 18
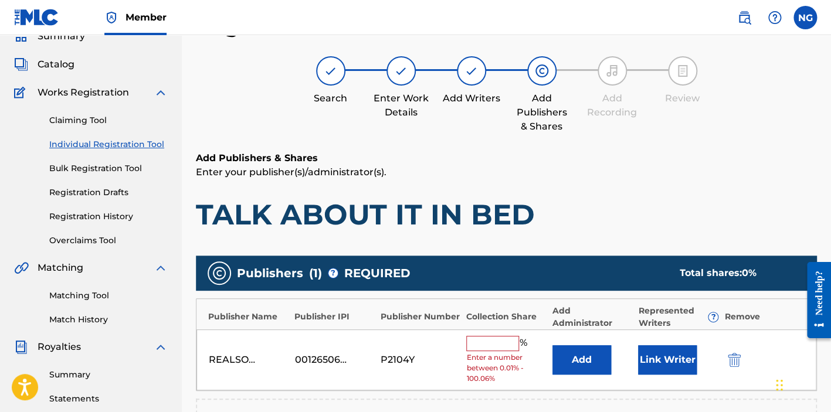
scroll to position [247, 0]
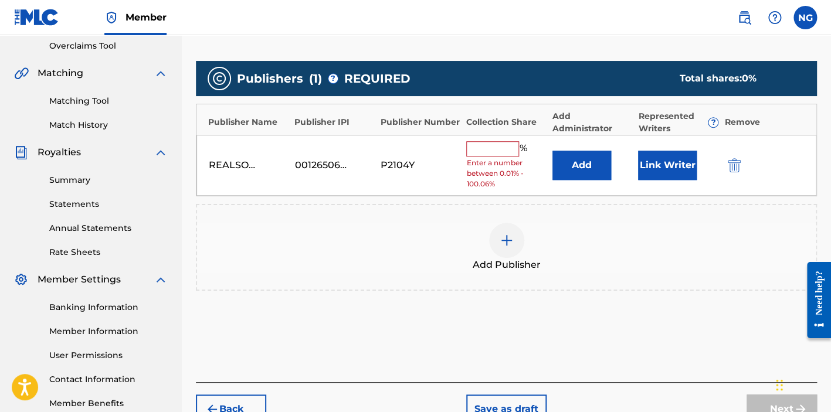
click at [497, 149] on input "text" at bounding box center [492, 148] width 53 height 15
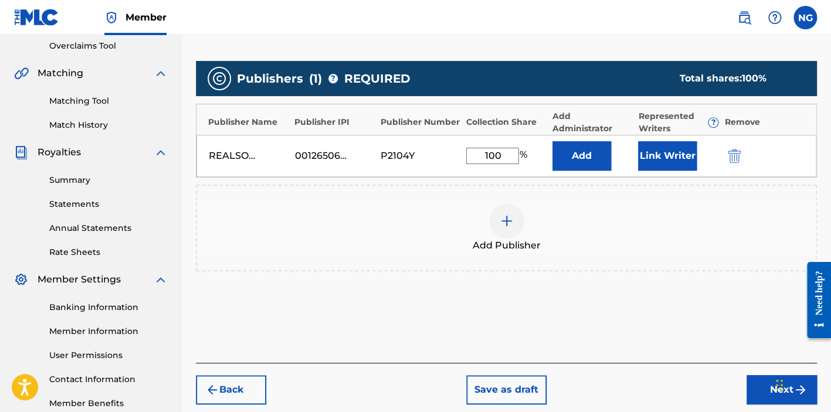
type input "100"
click at [762, 386] on button "Next" at bounding box center [781, 389] width 70 height 29
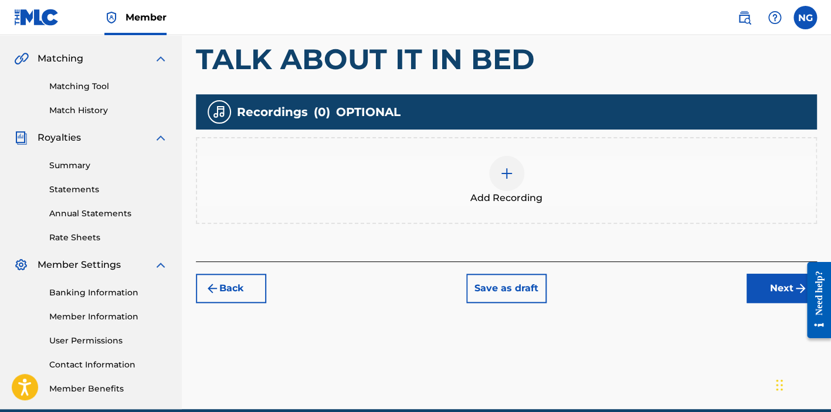
scroll to position [313, 0]
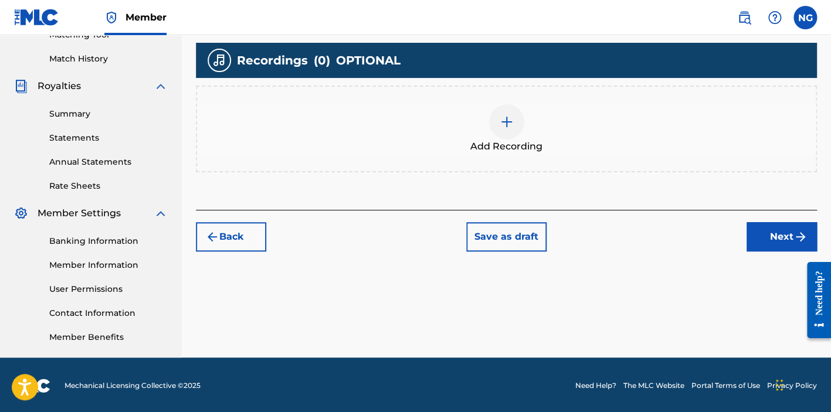
click at [216, 234] on img "submit" at bounding box center [212, 237] width 14 height 14
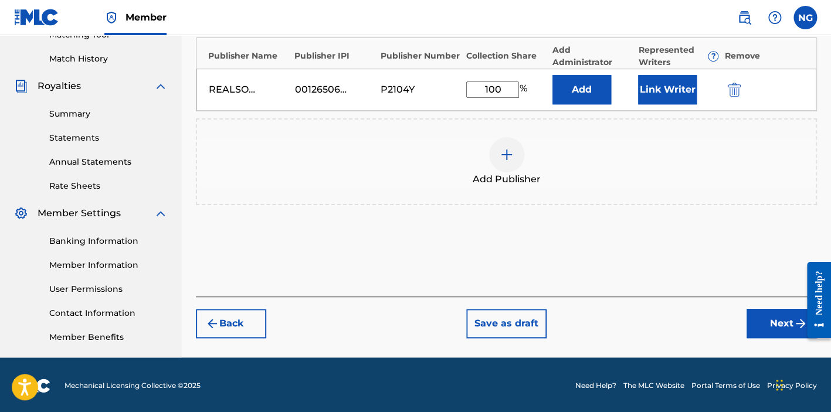
click at [668, 84] on button "Link Writer" at bounding box center [667, 89] width 59 height 29
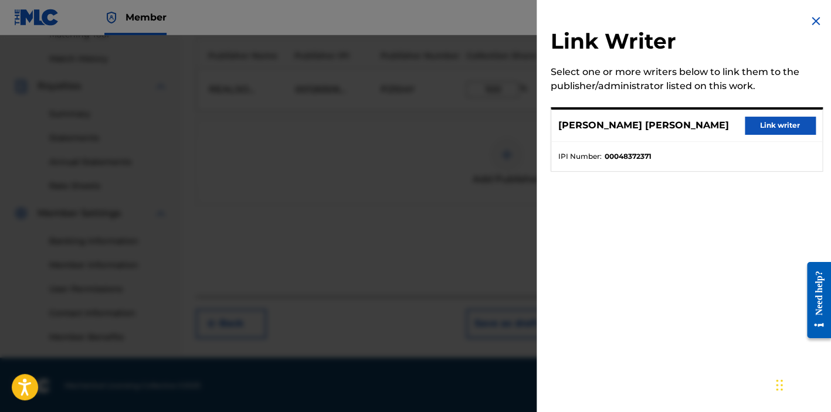
click at [777, 122] on button "Link writer" at bounding box center [780, 126] width 70 height 18
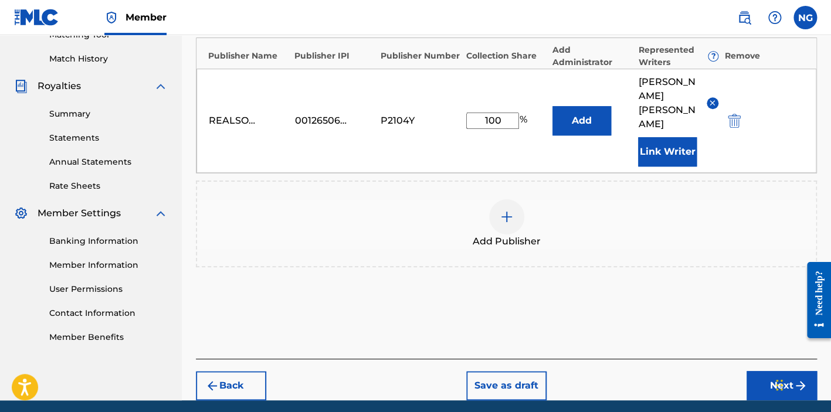
click at [780, 371] on button "Next" at bounding box center [781, 385] width 70 height 29
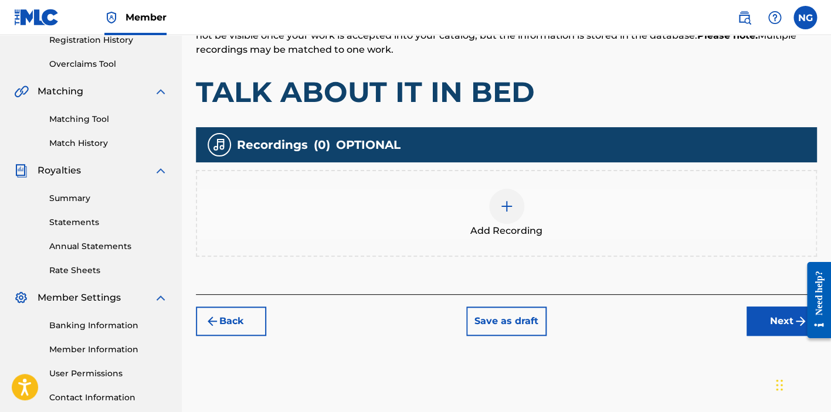
scroll to position [249, 0]
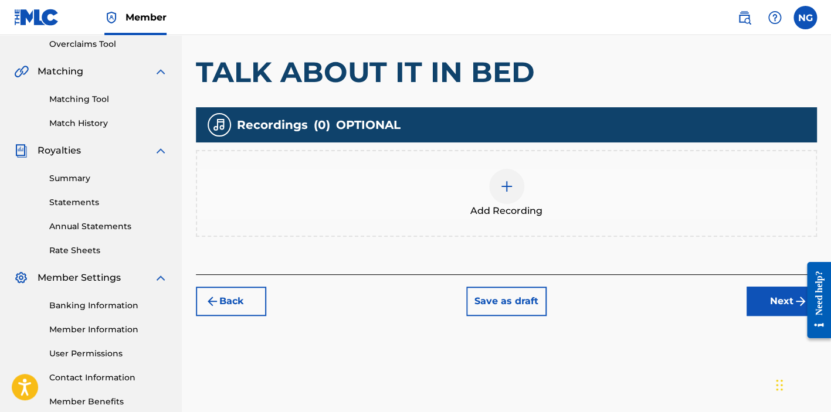
click at [500, 212] on span "Add Recording" at bounding box center [506, 211] width 72 height 14
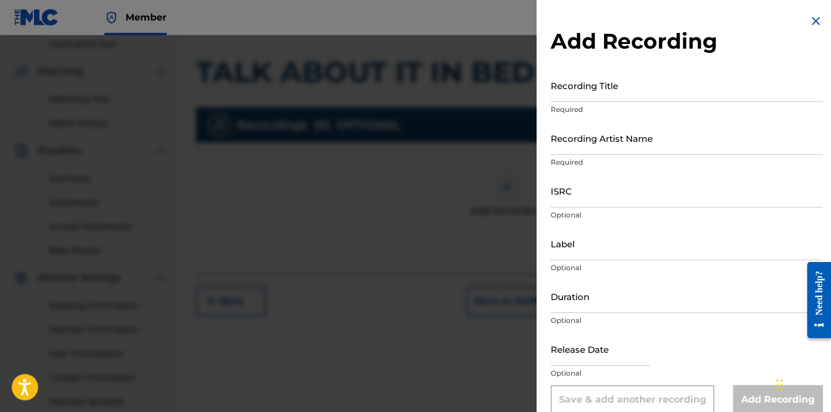
click at [599, 91] on input "Recording Title" at bounding box center [686, 85] width 272 height 33
type input "TALK ABOUT IT IN BED"
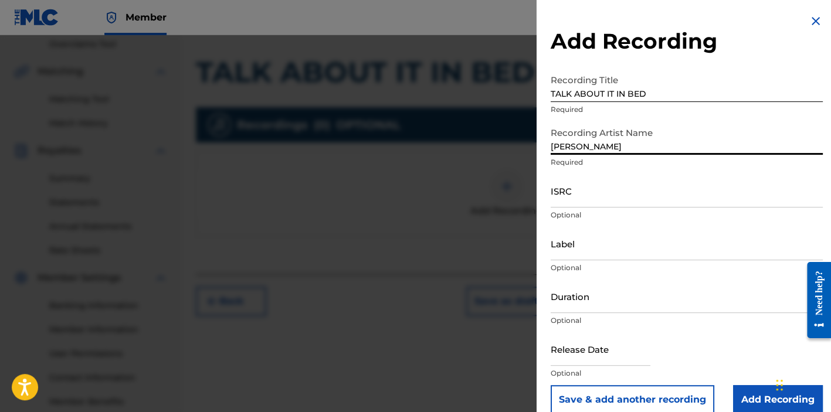
type input "[PERSON_NAME]"
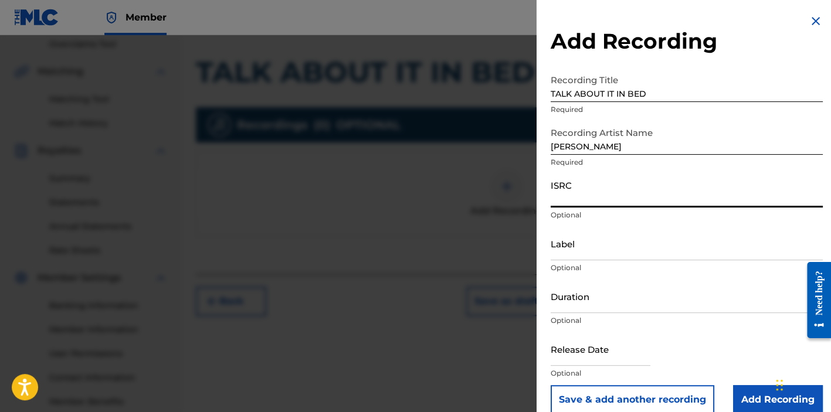
paste input "USA2P2536628"
type input "USA2P2536628"
click at [699, 250] on input "Label" at bounding box center [686, 243] width 272 height 33
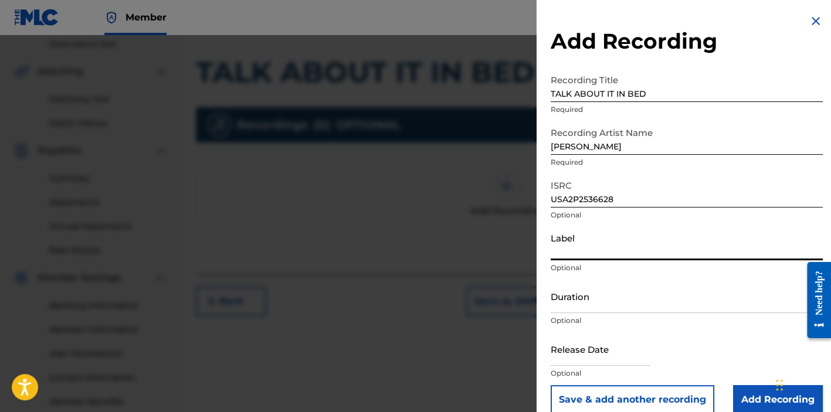
paste input "Harmonix Factory"
type input "Harmonix Factory"
click at [622, 305] on input "Duration" at bounding box center [686, 296] width 272 height 33
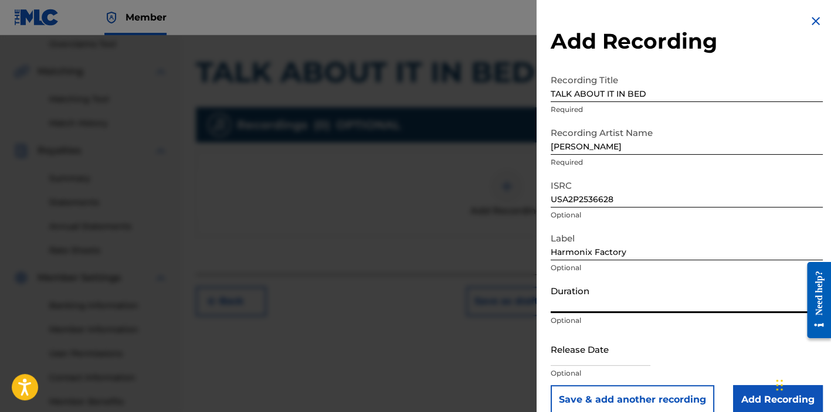
click at [622, 305] on input "Duration" at bounding box center [686, 296] width 272 height 33
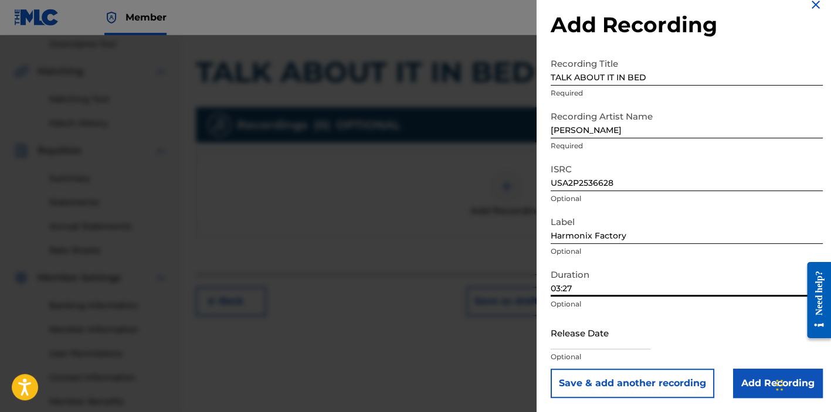
scroll to position [313, 0]
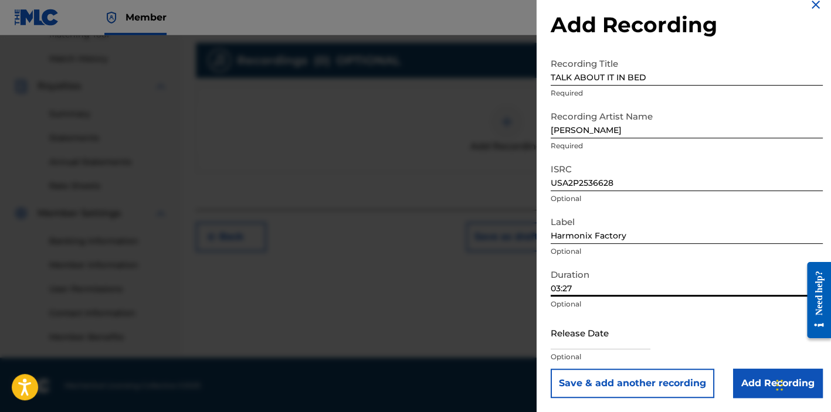
type input "03:27"
click at [584, 341] on input "text" at bounding box center [600, 332] width 100 height 33
select select "7"
select select "2025"
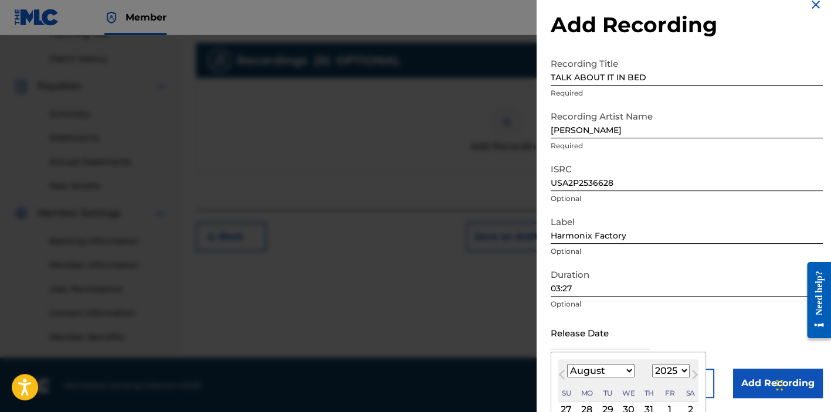
scroll to position [125, 0]
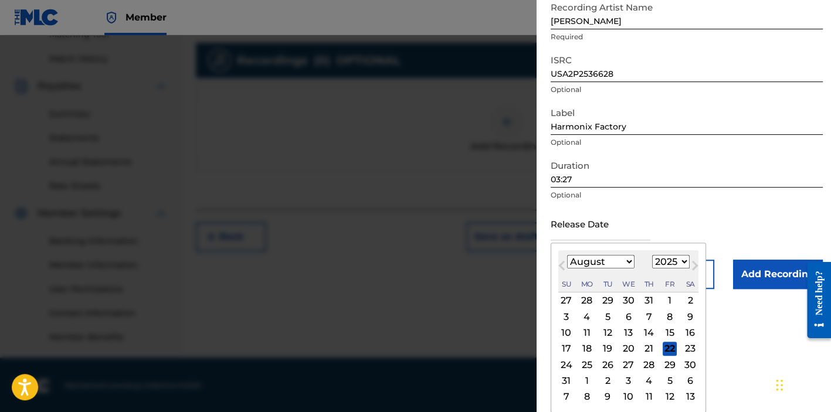
click at [677, 329] on div "15" at bounding box center [669, 333] width 14 height 14
type input "[DATE]"
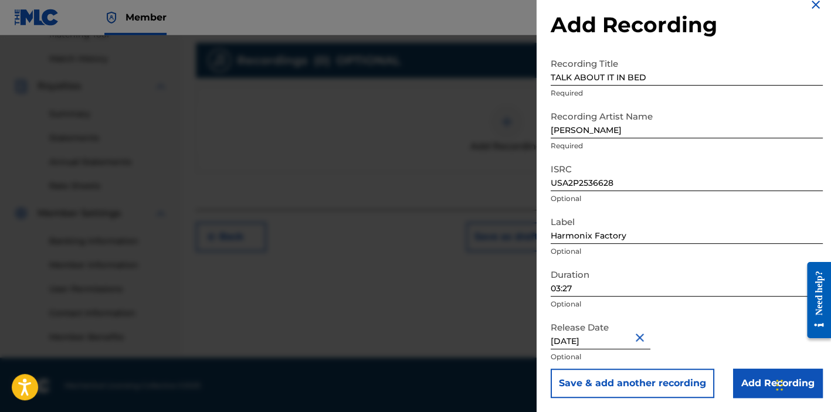
click at [753, 390] on input "Add Recording" at bounding box center [778, 383] width 90 height 29
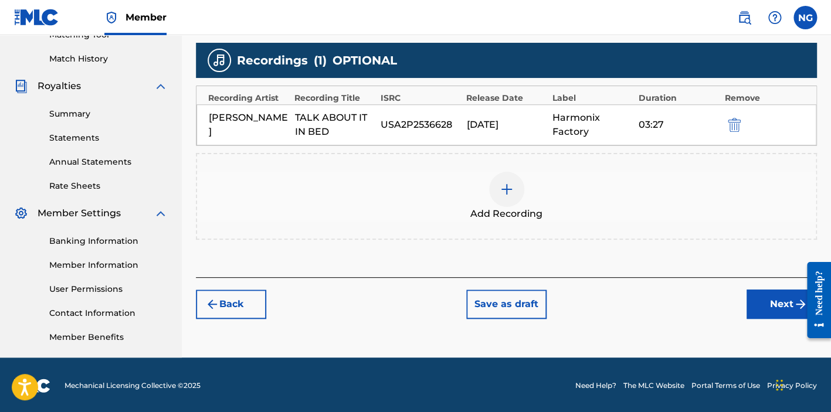
click at [777, 297] on button "Next" at bounding box center [781, 304] width 70 height 29
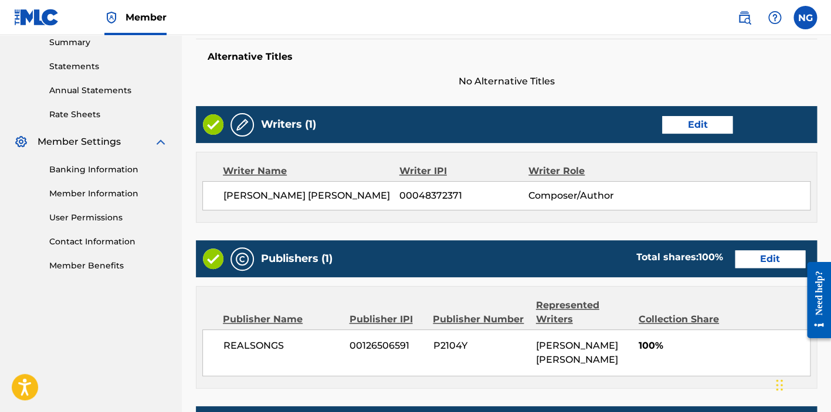
scroll to position [600, 0]
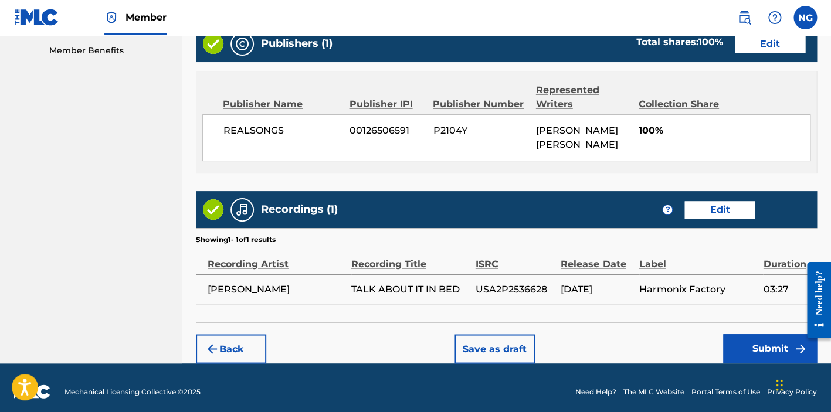
click at [768, 338] on button "Submit" at bounding box center [770, 348] width 94 height 29
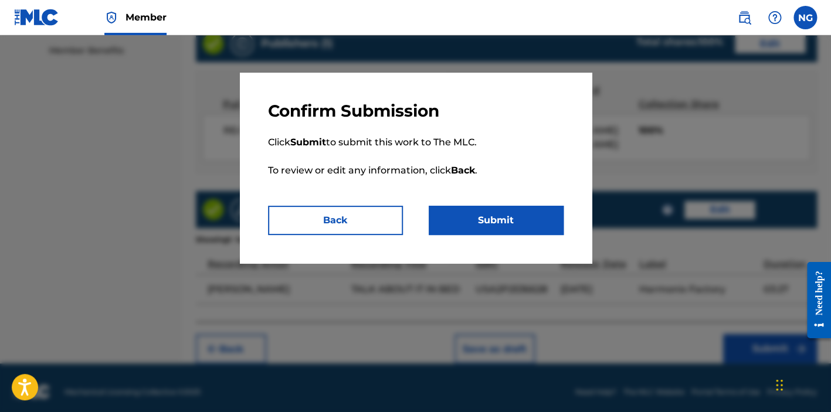
click at [502, 232] on button "Submit" at bounding box center [496, 220] width 135 height 29
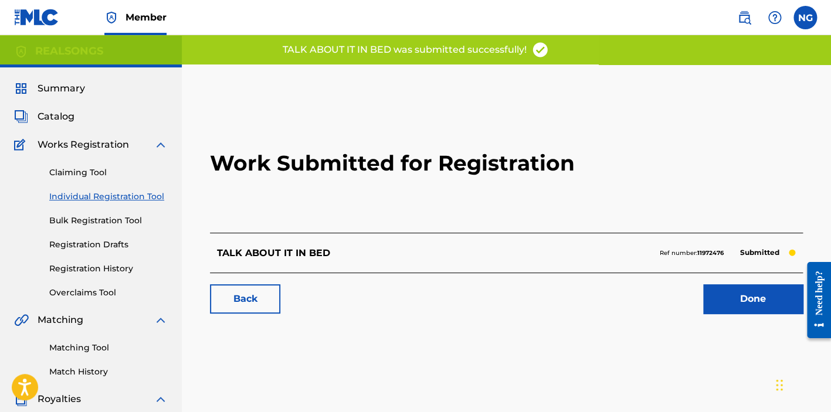
click at [69, 114] on span "Catalog" at bounding box center [56, 117] width 37 height 14
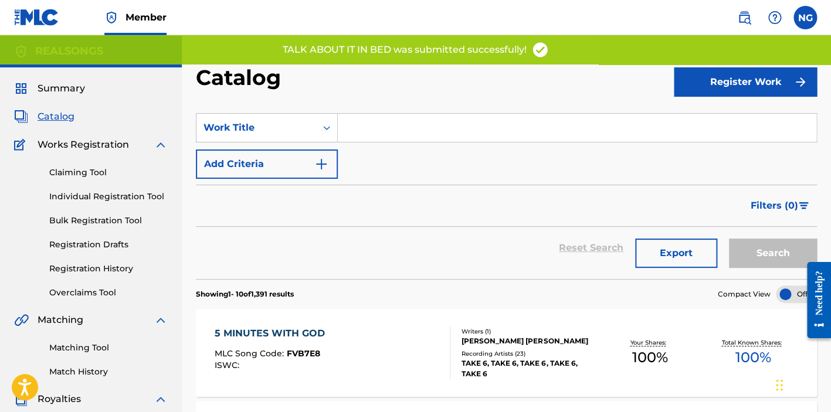
click at [351, 121] on input "Search Form" at bounding box center [577, 128] width 478 height 28
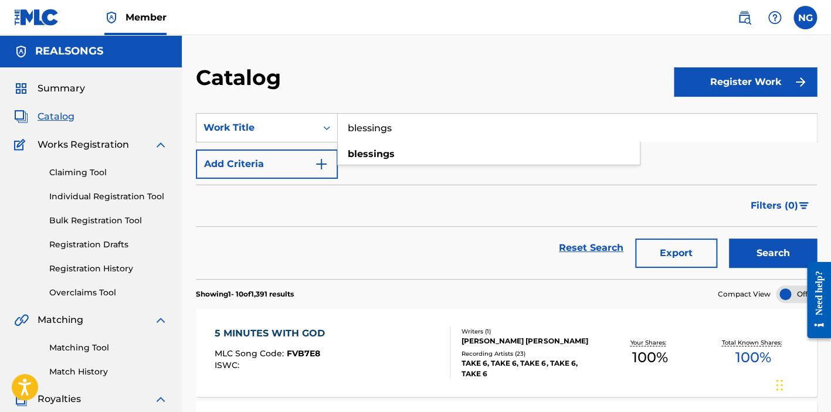
type input "blessings"
click at [772, 253] on button "Search" at bounding box center [773, 253] width 88 height 29
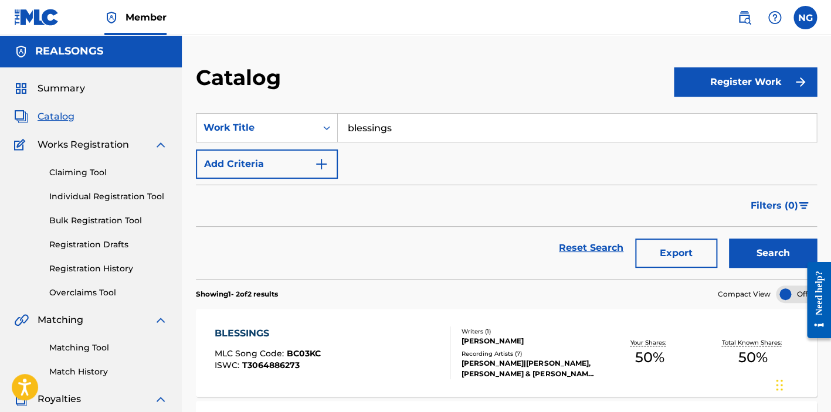
click at [242, 333] on div "BLESSINGS" at bounding box center [268, 334] width 106 height 14
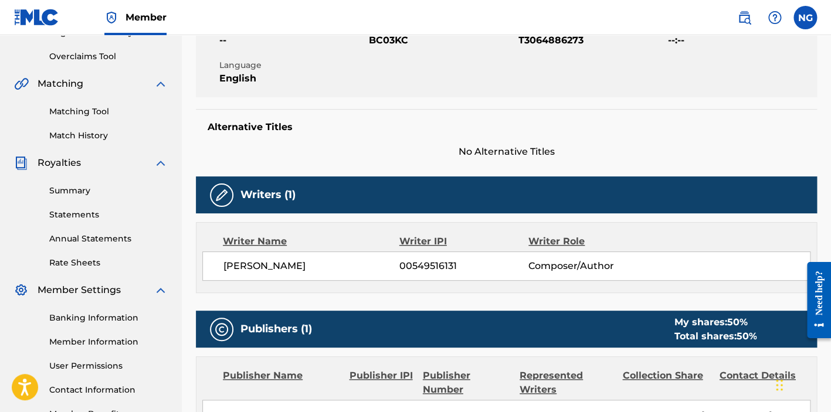
scroll to position [9, 0]
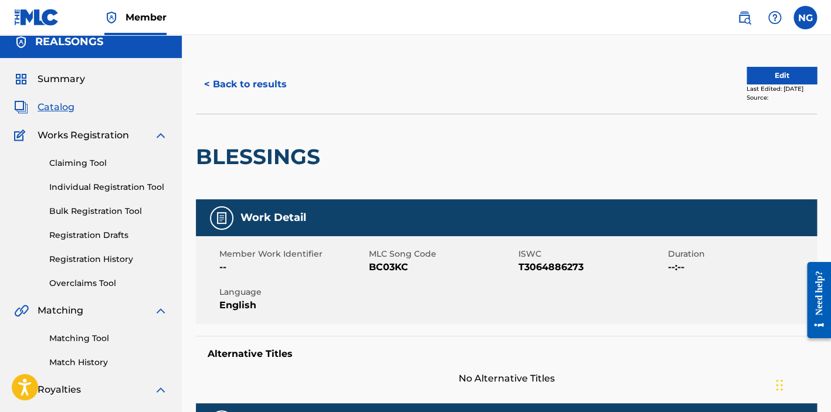
click at [748, 79] on button "Edit" at bounding box center [781, 76] width 70 height 18
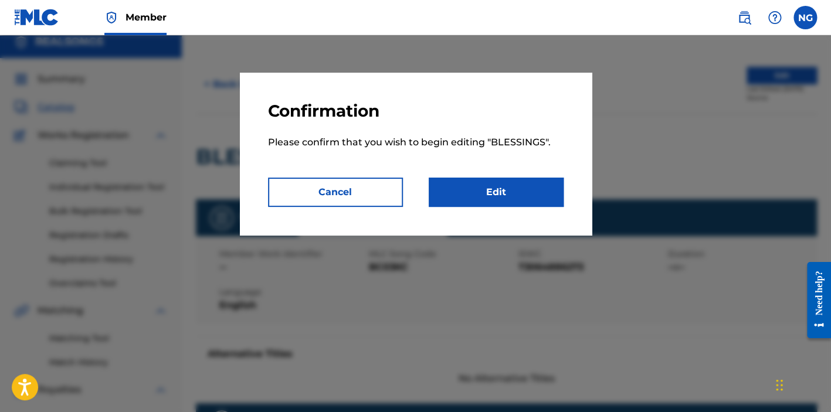
click at [546, 198] on link "Edit" at bounding box center [496, 192] width 135 height 29
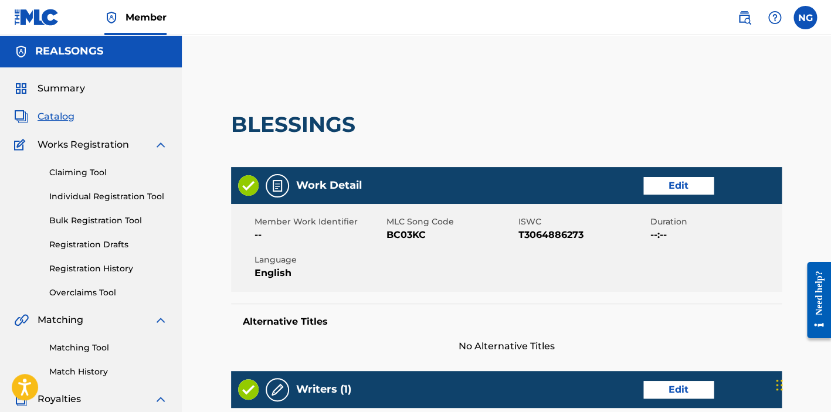
scroll to position [201, 0]
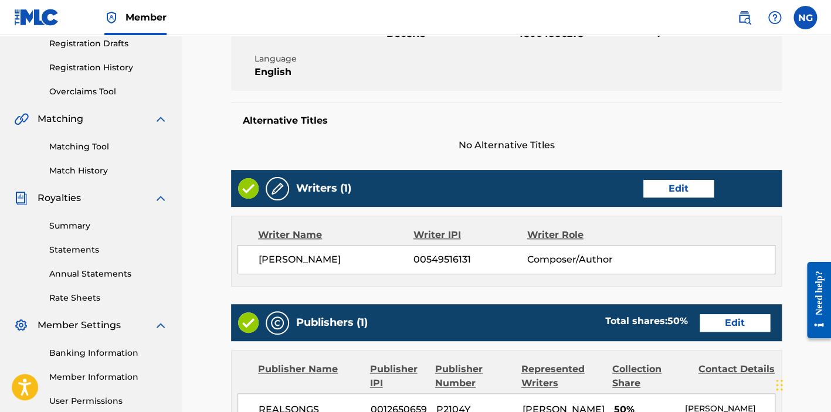
click at [676, 190] on link "Edit" at bounding box center [678, 189] width 70 height 18
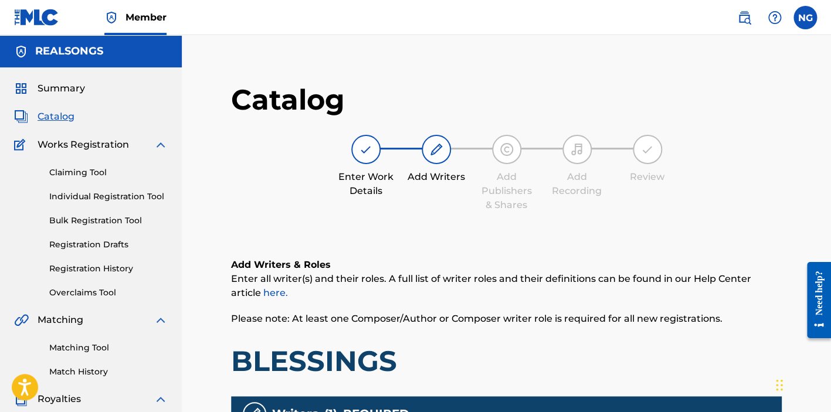
scroll to position [214, 0]
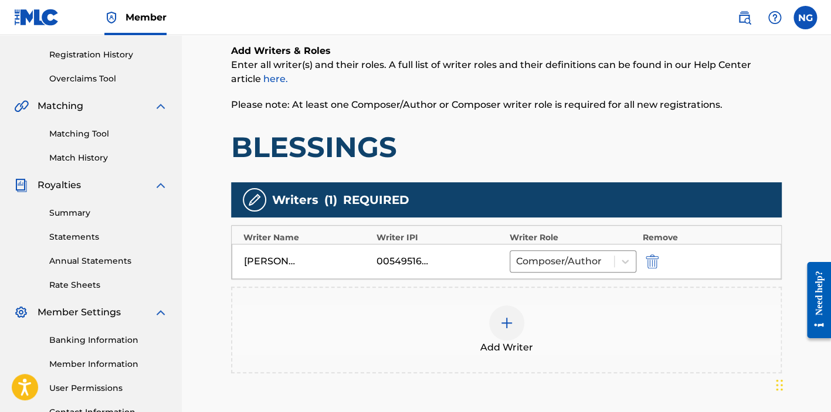
click at [657, 256] on img "submit" at bounding box center [651, 261] width 13 height 14
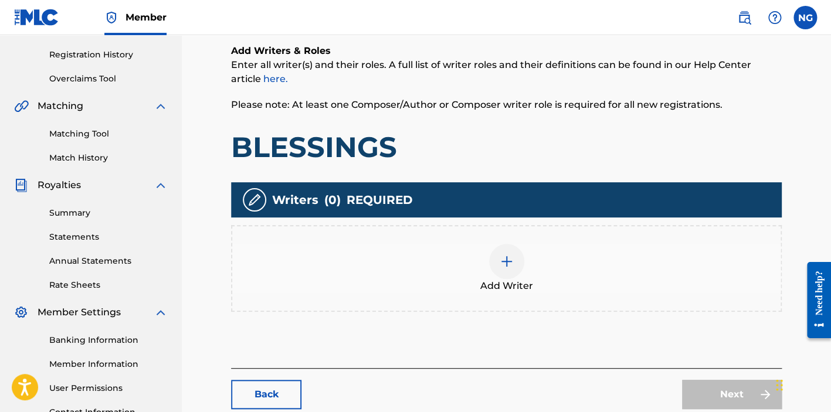
click at [506, 255] on img at bounding box center [506, 261] width 14 height 14
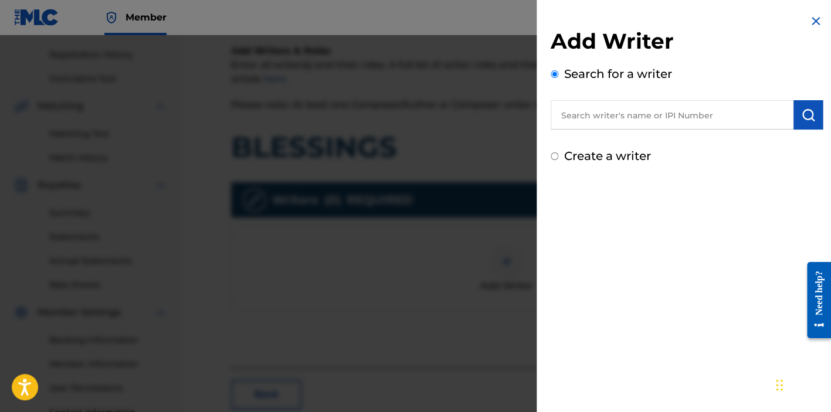
click at [643, 109] on input "text" at bounding box center [671, 114] width 243 height 29
type input "00048372371"
click at [810, 109] on img "submit" at bounding box center [808, 115] width 14 height 14
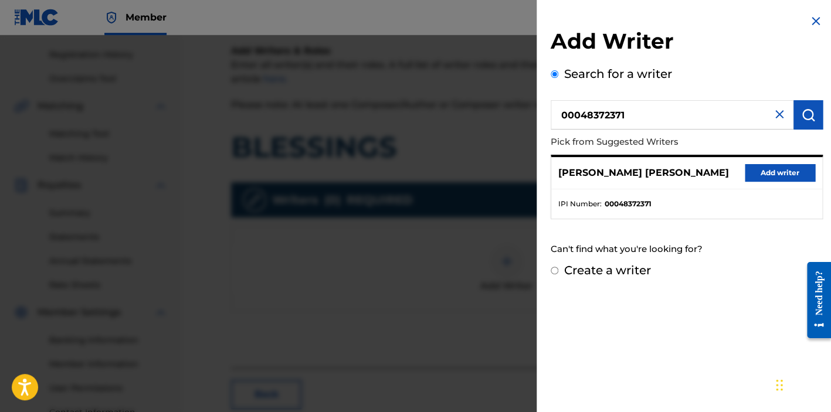
click at [773, 174] on button "Add writer" at bounding box center [780, 173] width 70 height 18
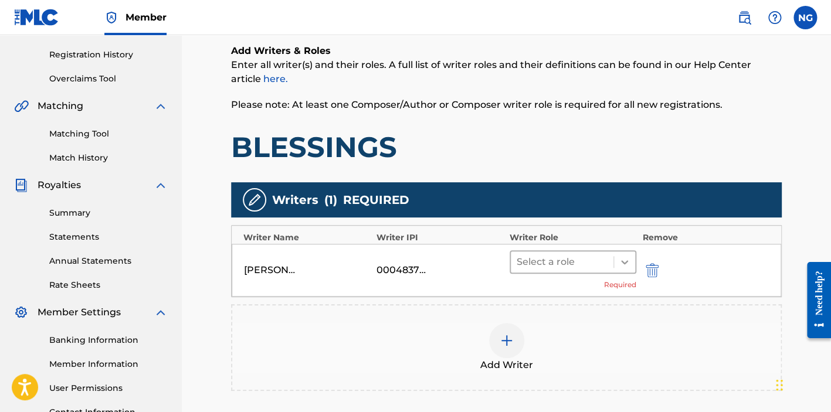
click at [624, 260] on icon at bounding box center [624, 262] width 7 height 4
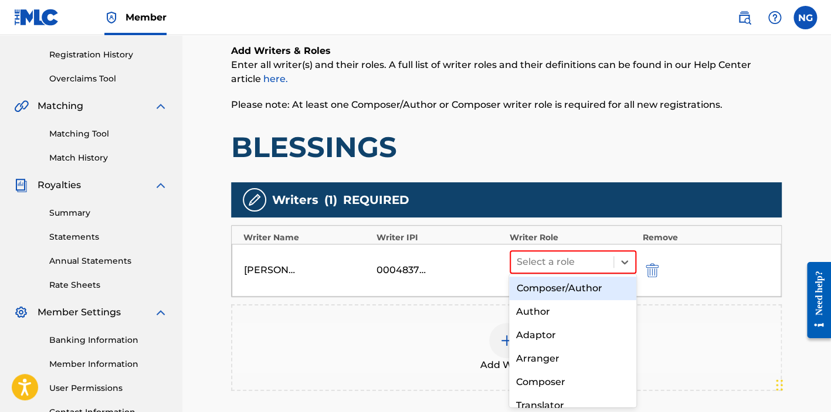
click at [590, 286] on div "Composer/Author" at bounding box center [572, 288] width 127 height 23
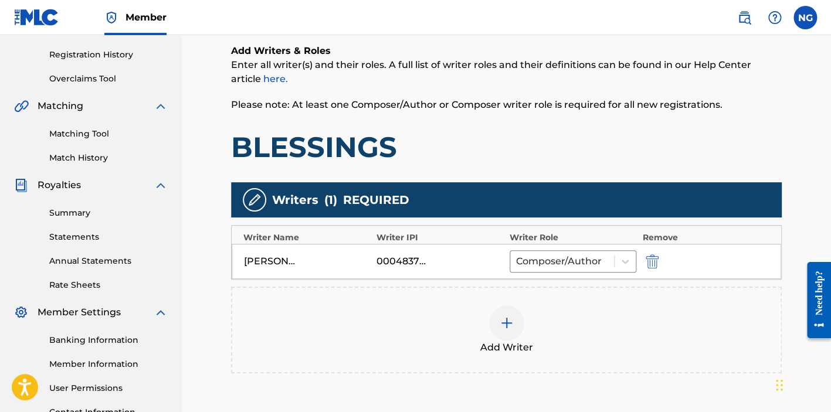
scroll to position [342, 0]
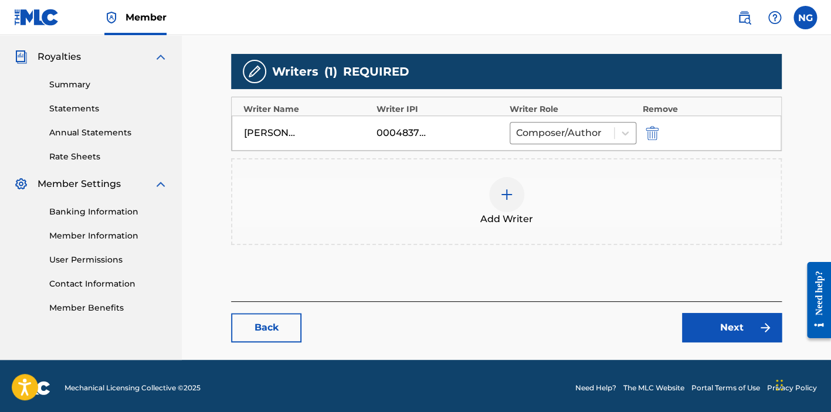
click at [722, 324] on link "Next" at bounding box center [732, 327] width 100 height 29
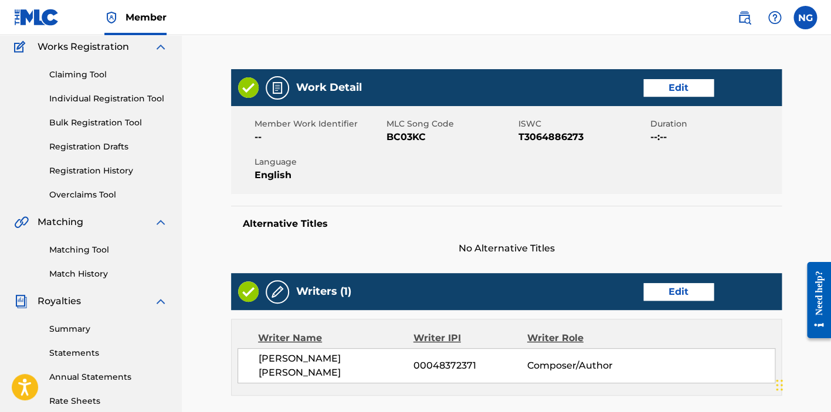
scroll to position [325, 0]
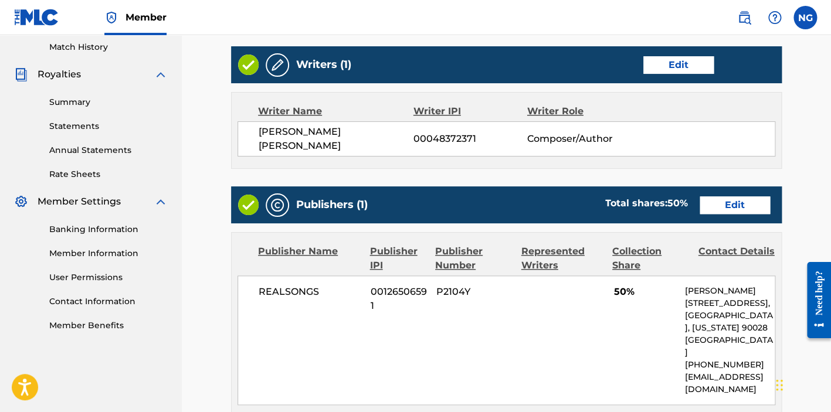
click at [747, 197] on link "Edit" at bounding box center [734, 205] width 70 height 18
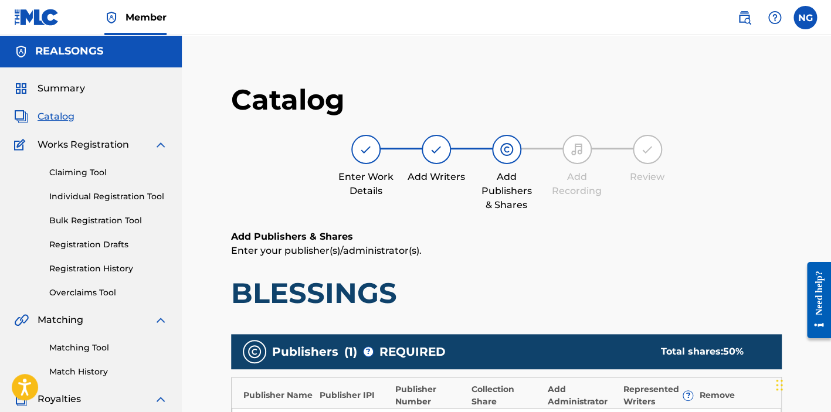
scroll to position [335, 0]
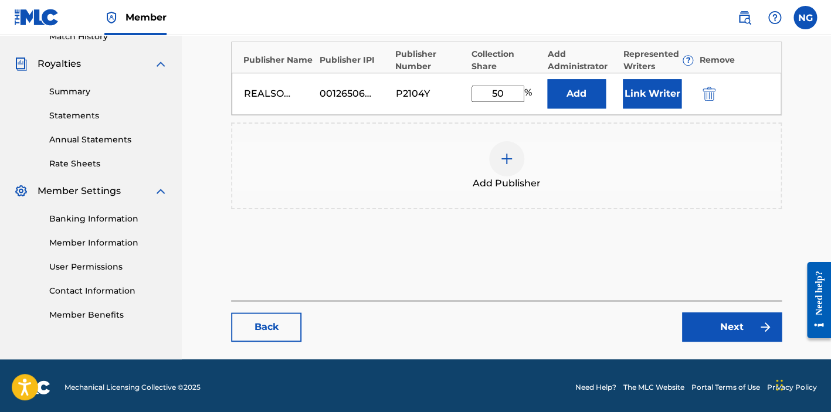
drag, startPoint x: 512, startPoint y: 90, endPoint x: 467, endPoint y: 91, distance: 45.2
click at [467, 91] on div "REALSONGS 00126506591 P2104Y 50 % Add Link Writer" at bounding box center [506, 94] width 549 height 42
type input "100"
click at [652, 94] on button "Link Writer" at bounding box center [652, 93] width 59 height 29
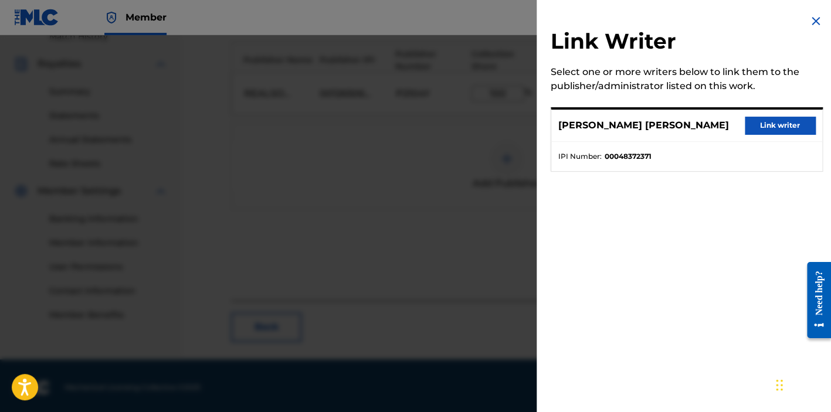
click at [780, 128] on button "Link writer" at bounding box center [780, 126] width 70 height 18
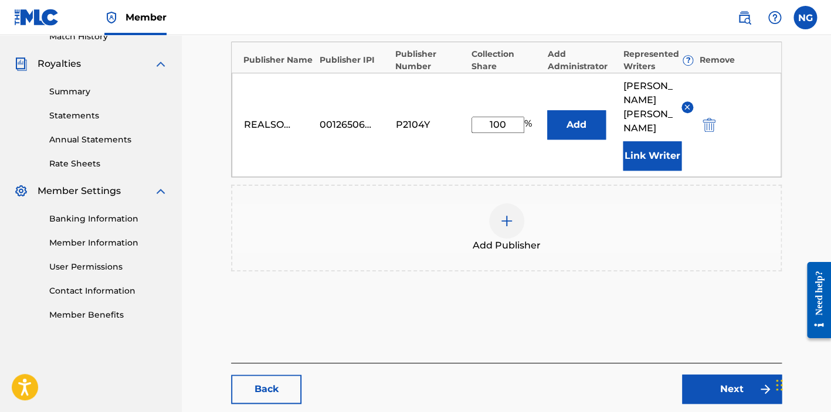
scroll to position [383, 0]
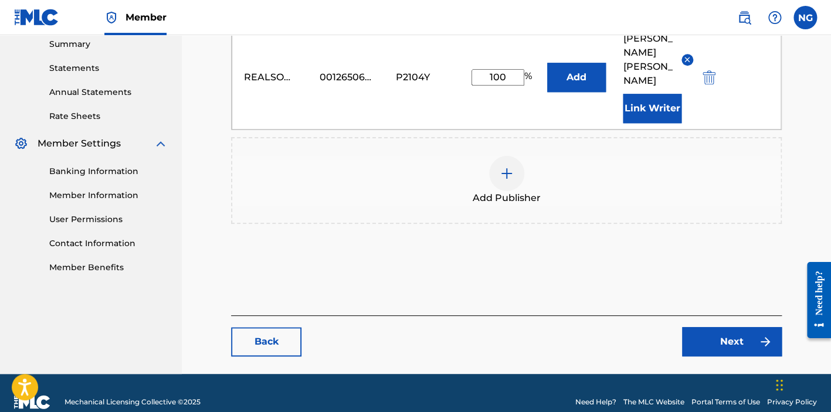
click at [731, 327] on link "Next" at bounding box center [732, 341] width 100 height 29
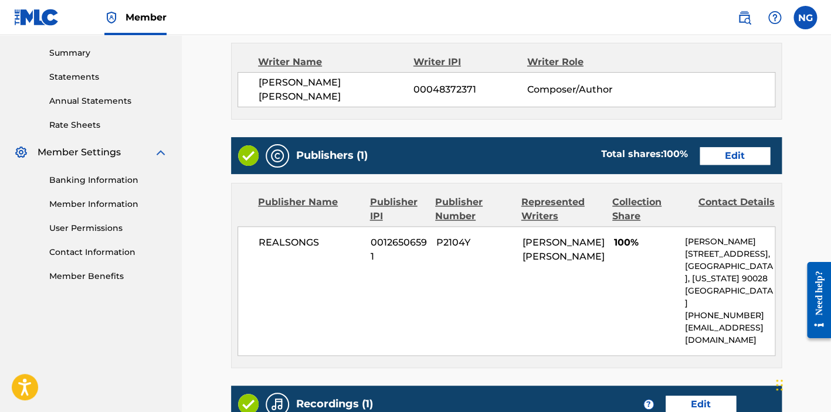
scroll to position [582, 0]
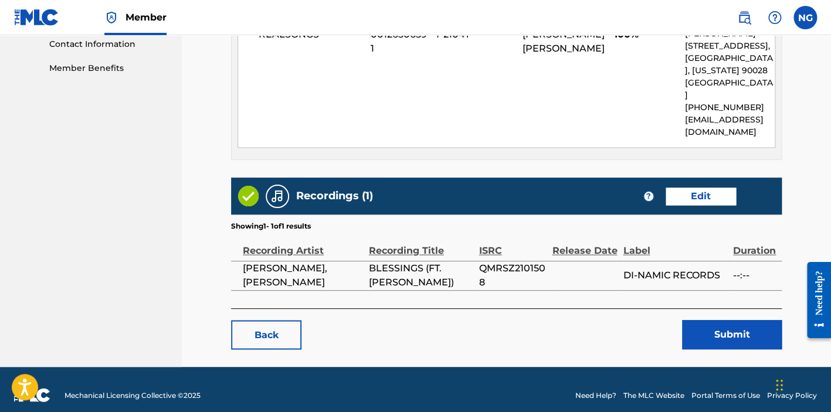
click at [706, 188] on link "Edit" at bounding box center [700, 197] width 70 height 18
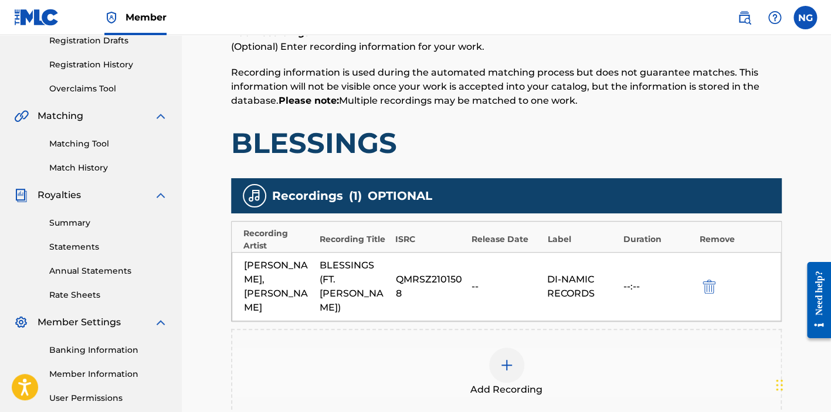
scroll to position [307, 0]
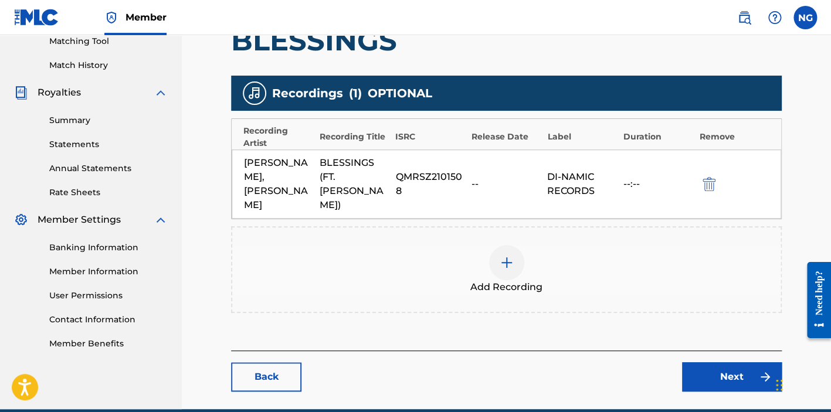
click at [507, 256] on img at bounding box center [506, 263] width 14 height 14
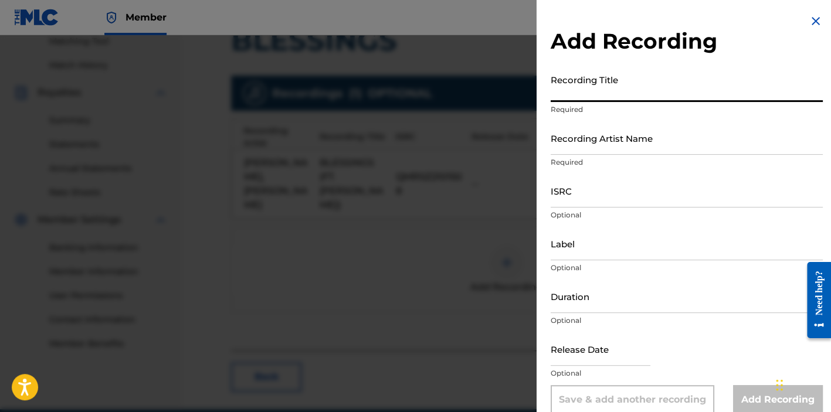
click at [609, 82] on input "Recording Title" at bounding box center [686, 85] width 272 height 33
type input "BLESSINGS"
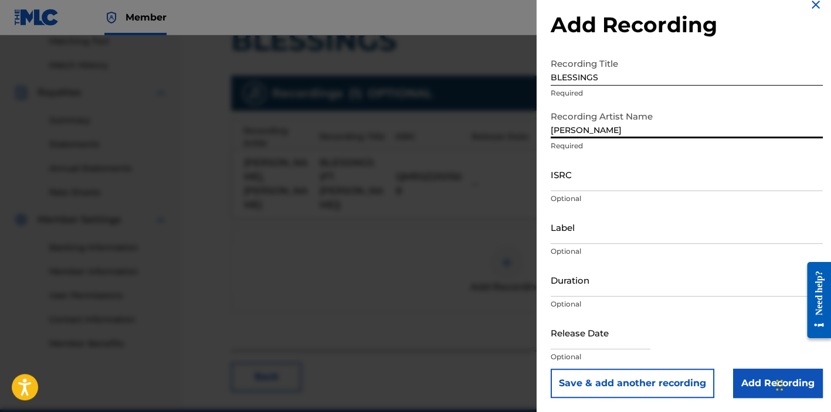
scroll to position [354, 0]
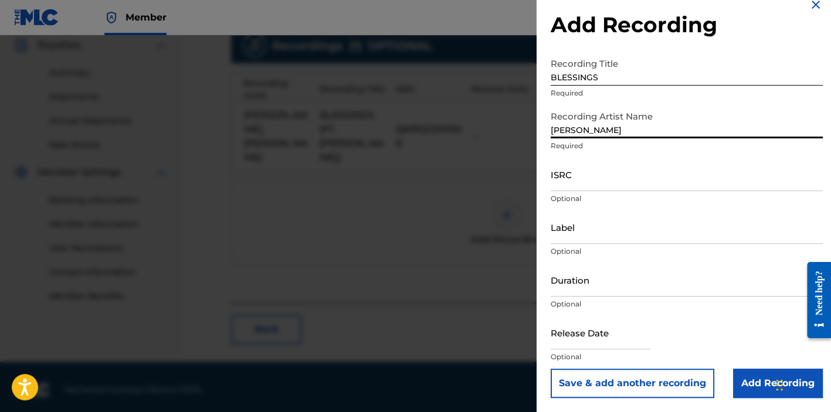
type input "[PERSON_NAME]"
click at [614, 176] on input "ISRC" at bounding box center [686, 174] width 272 height 33
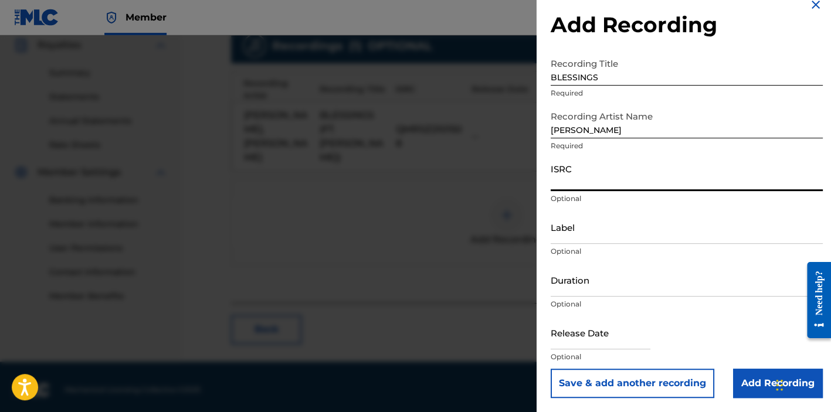
paste input "USA2P2537913"
type input "USA2P2537913"
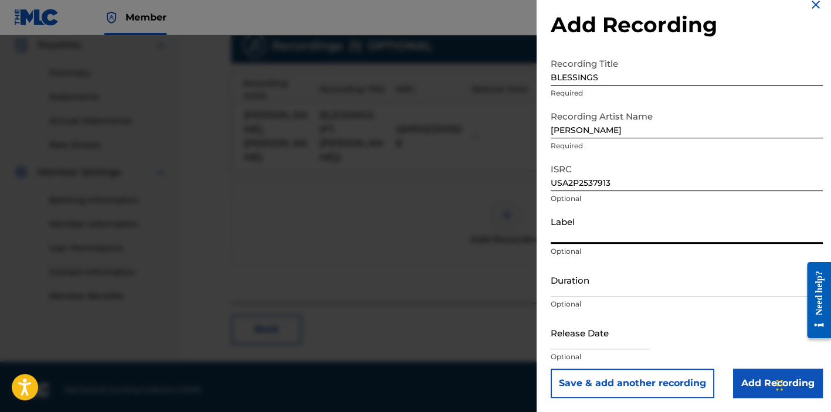
click at [606, 230] on input "Label" at bounding box center [686, 226] width 272 height 33
type input "Harmonix Factory"
click at [607, 341] on input "text" at bounding box center [600, 332] width 100 height 33
select select "7"
select select "2025"
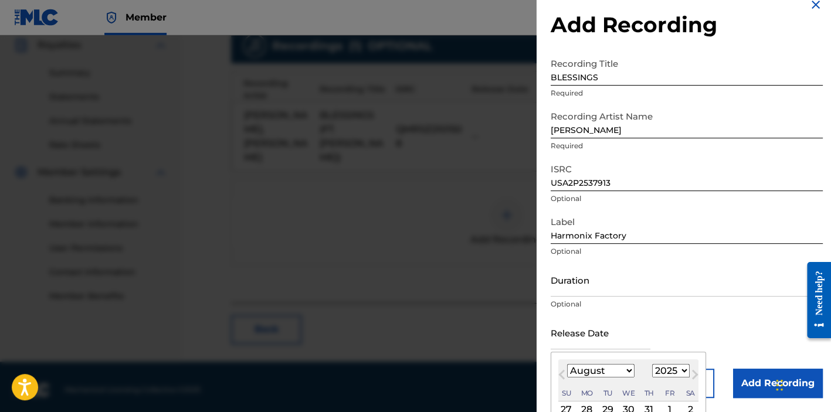
scroll to position [125, 0]
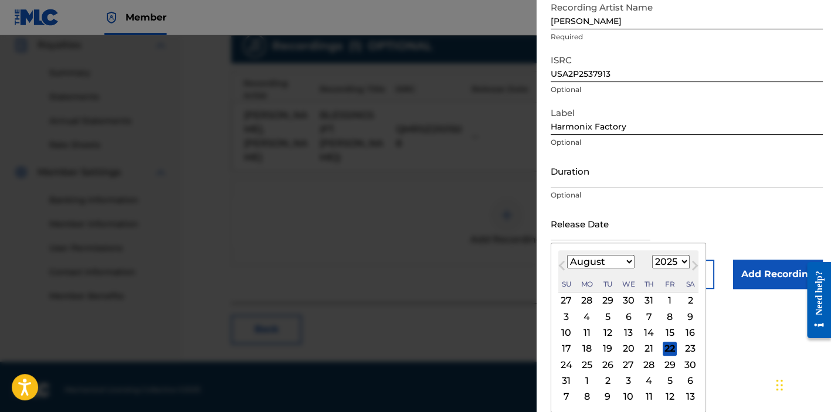
click at [677, 348] on div "22" at bounding box center [669, 349] width 14 height 14
type input "[DATE]"
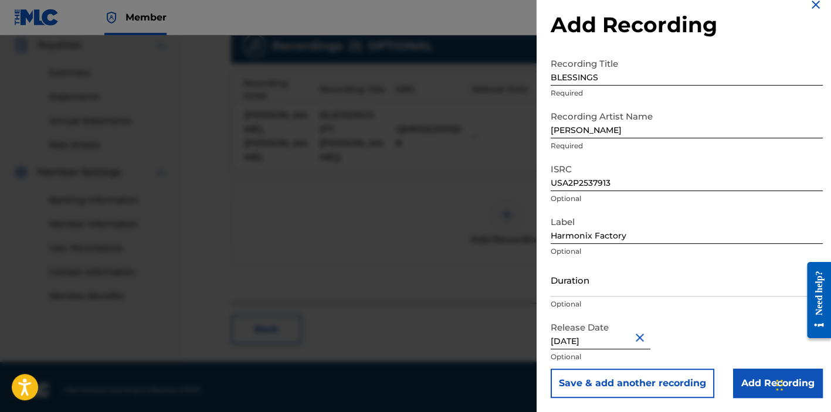
click at [749, 385] on input "Add Recording" at bounding box center [778, 383] width 90 height 29
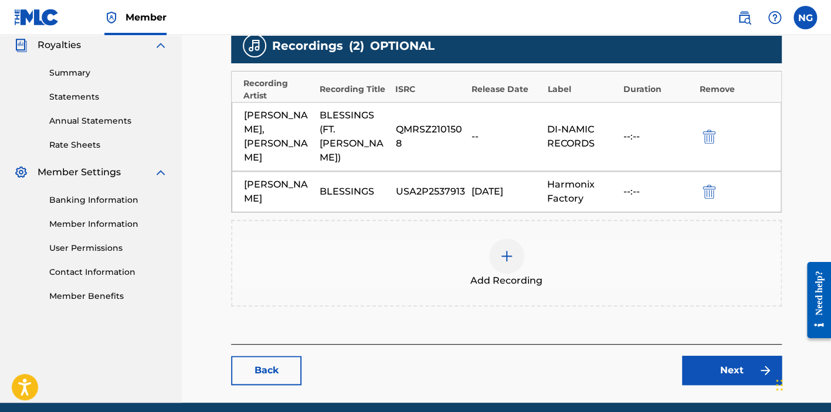
click at [721, 356] on link "Next" at bounding box center [732, 370] width 100 height 29
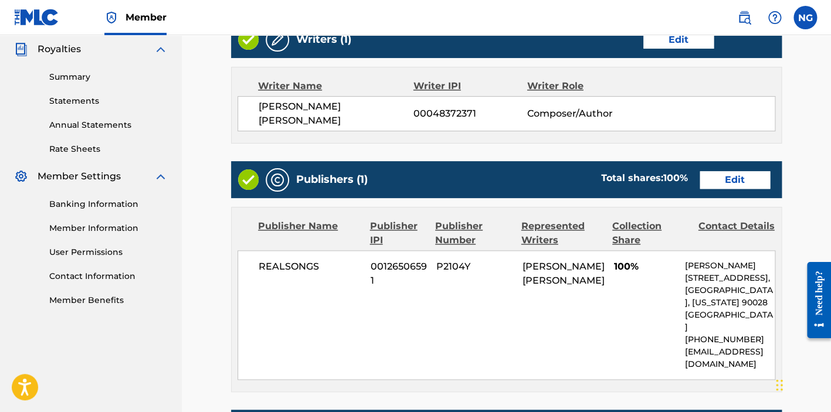
scroll to position [611, 0]
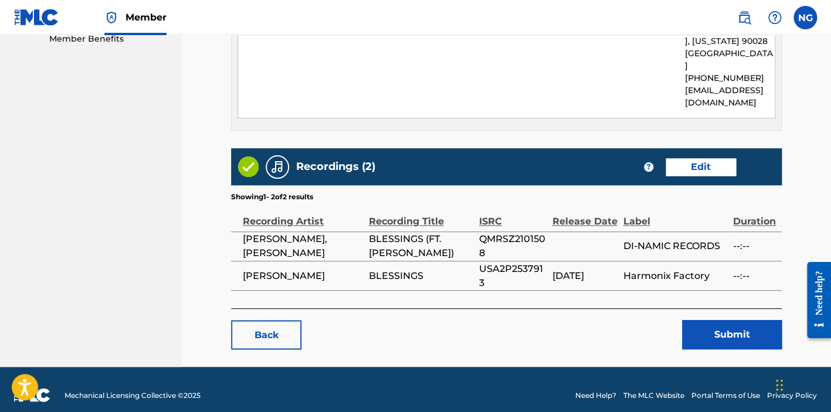
click at [722, 327] on button "Submit" at bounding box center [732, 334] width 100 height 29
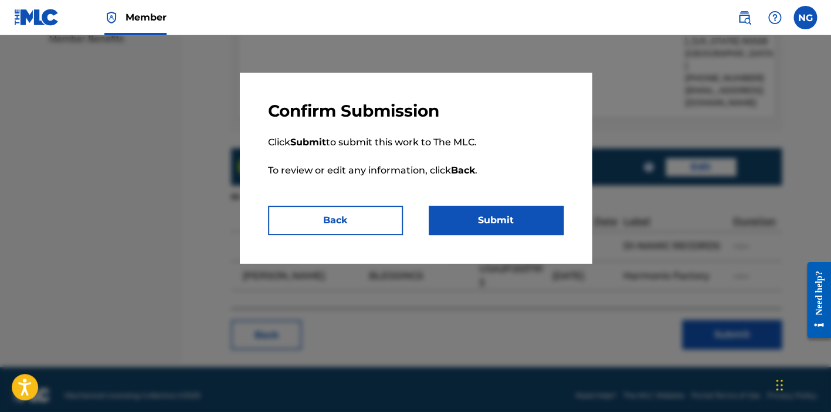
drag, startPoint x: 468, startPoint y: 219, endPoint x: 620, endPoint y: 239, distance: 153.8
click at [468, 219] on button "Submit" at bounding box center [496, 220] width 135 height 29
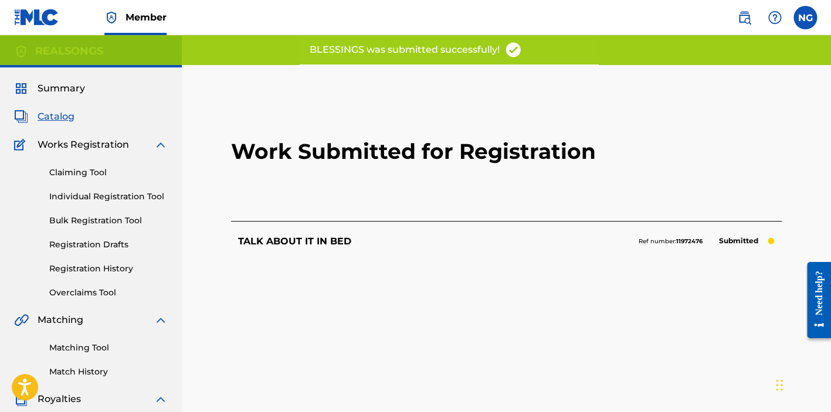
click at [735, 242] on p "Submitted" at bounding box center [738, 241] width 51 height 16
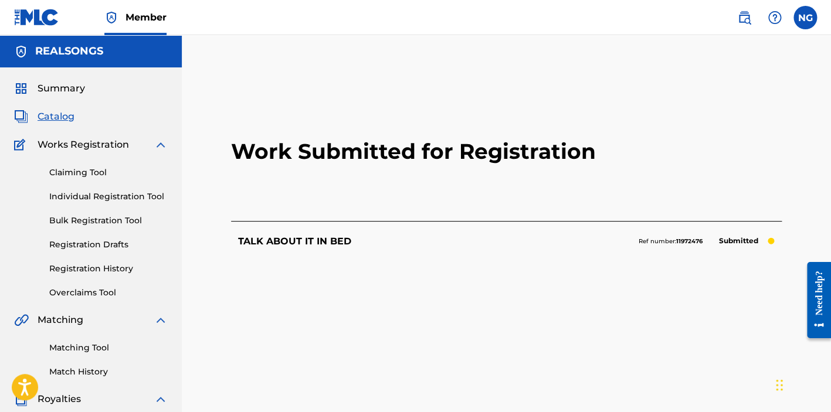
click at [314, 241] on p "TALK ABOUT IT IN BED" at bounding box center [294, 241] width 113 height 14
click at [315, 241] on p "TALK ABOUT IT IN BED" at bounding box center [294, 241] width 113 height 14
click at [317, 241] on p "TALK ABOUT IT IN BED" at bounding box center [294, 241] width 113 height 14
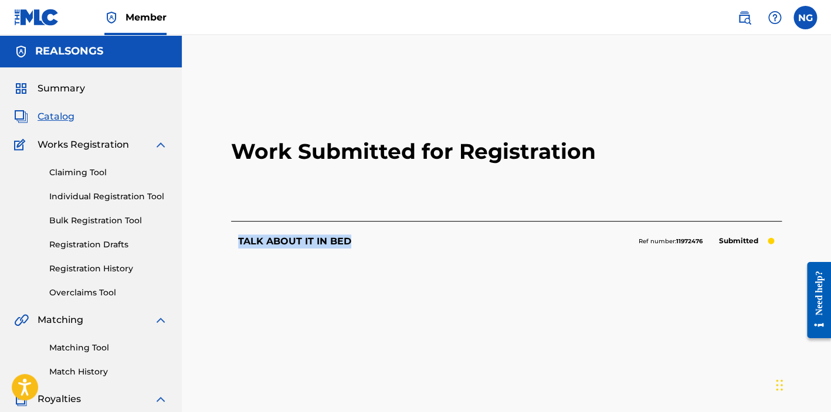
click at [317, 241] on p "TALK ABOUT IT IN BED" at bounding box center [294, 241] width 113 height 14
click at [90, 270] on link "Registration History" at bounding box center [108, 269] width 118 height 12
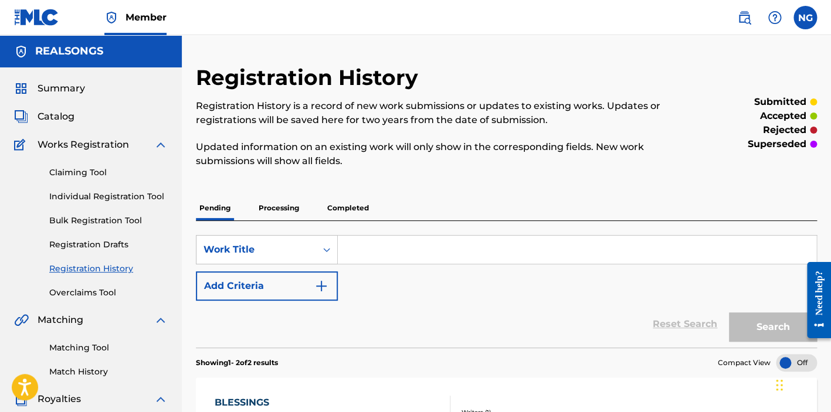
scroll to position [214, 0]
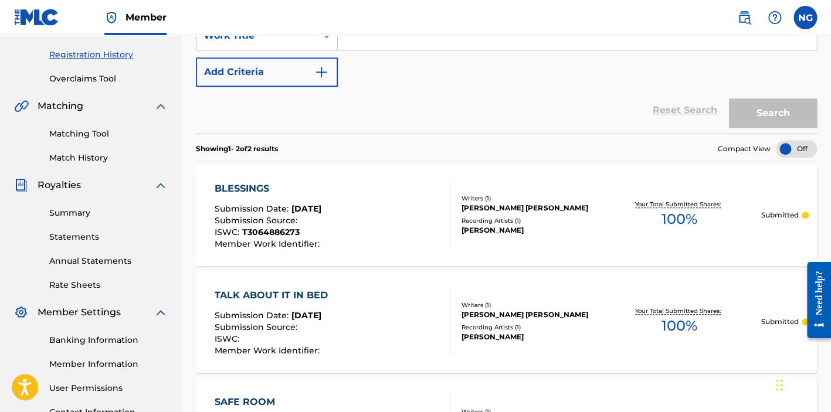
click at [345, 318] on div "TALK ABOUT IT IN BED Submission Date : [DATE] Submission Source : ISWC : Member…" at bounding box center [333, 321] width 236 height 67
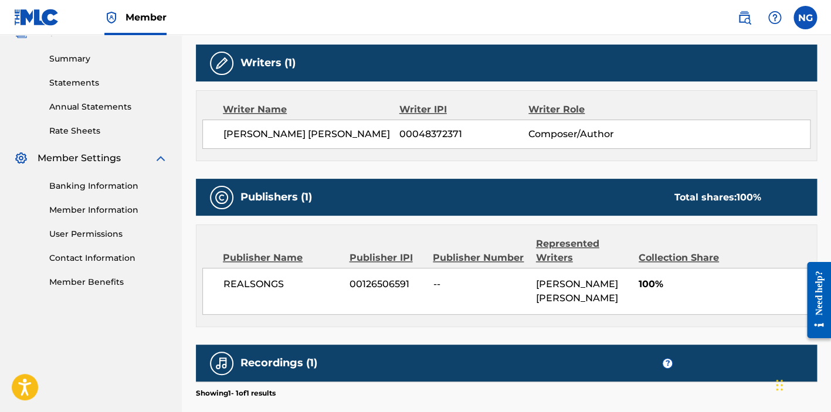
scroll to position [512, 0]
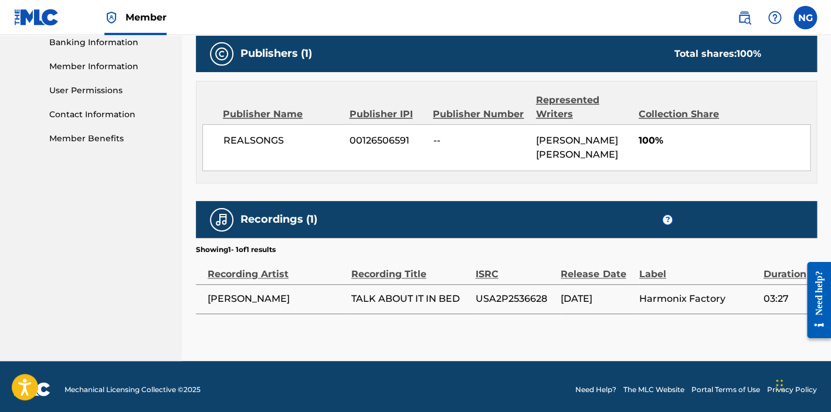
click at [559, 286] on td "USA2P2536628" at bounding box center [518, 298] width 86 height 29
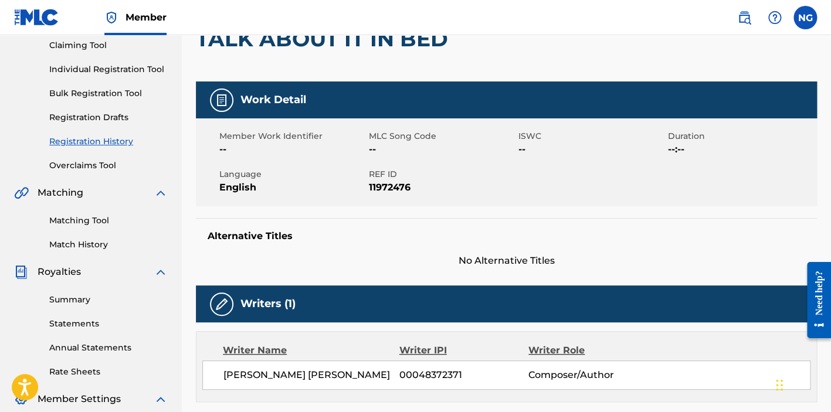
scroll to position [0, 0]
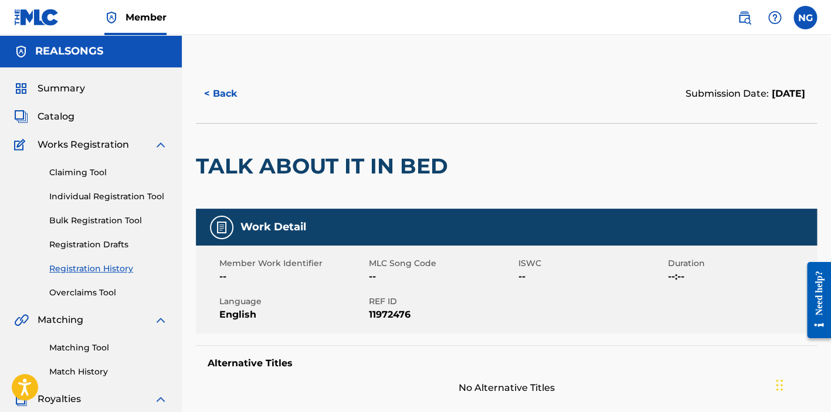
click at [223, 96] on button "< Back" at bounding box center [231, 93] width 70 height 29
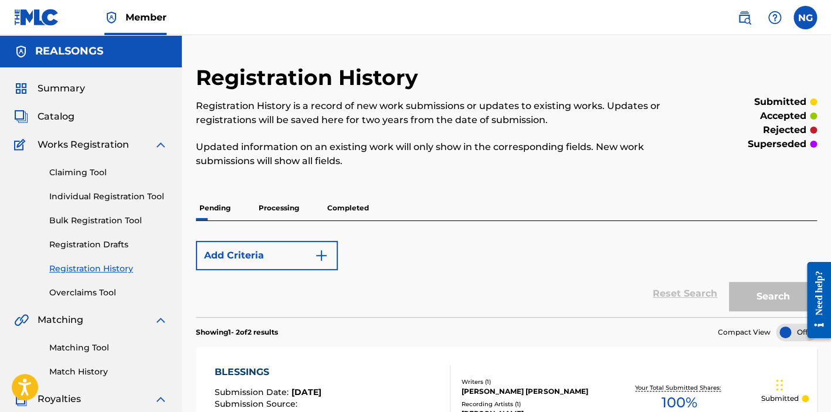
scroll to position [213, 0]
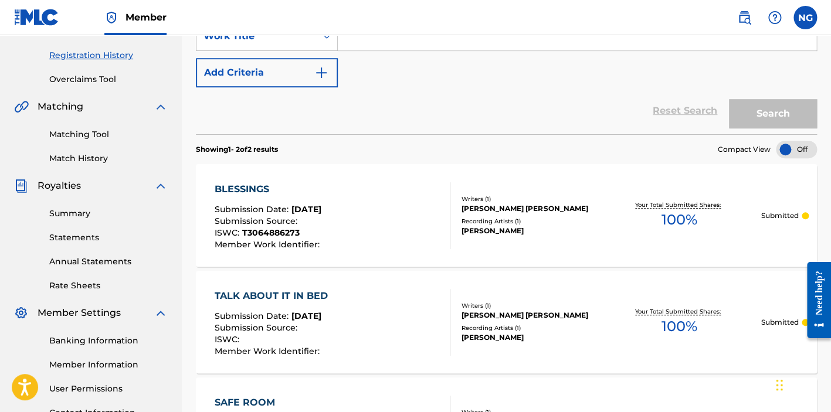
click at [322, 198] on div "BLESSINGS Submission Date : [DATE] Submission Source : ISWC : T3064886273 Membe…" at bounding box center [269, 215] width 108 height 67
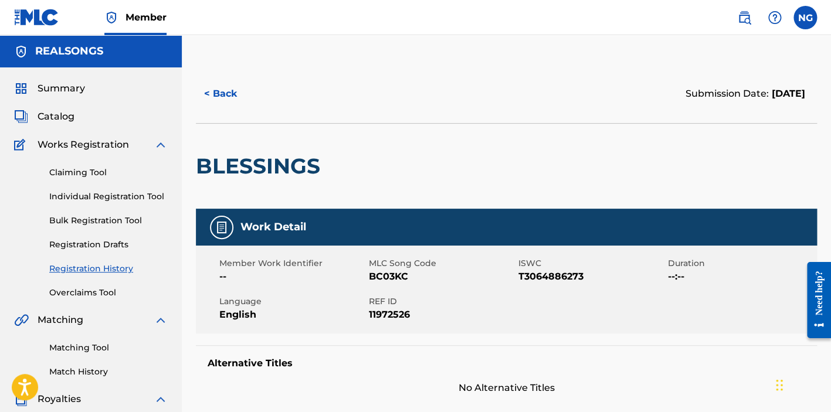
click at [39, 125] on div "Summary Catalog Works Registration Claiming Tool Individual Registration Tool B…" at bounding box center [91, 368] width 182 height 603
click at [57, 118] on span "Catalog" at bounding box center [56, 117] width 37 height 14
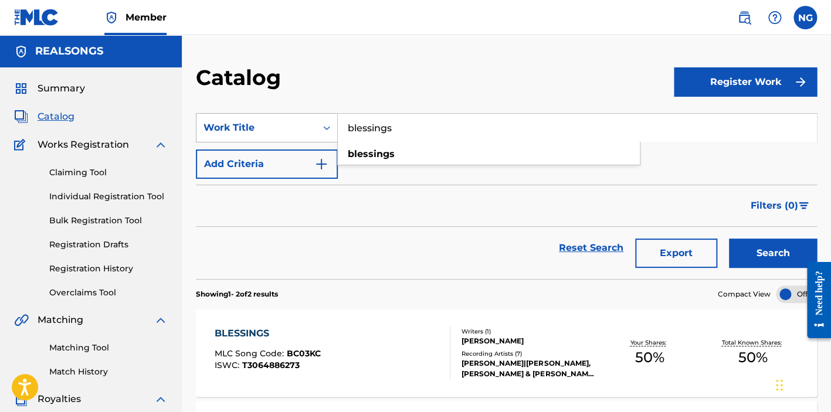
drag, startPoint x: 484, startPoint y: 131, endPoint x: 329, endPoint y: 118, distance: 155.9
click at [329, 118] on div "SearchWithCriteria4aaef636-2ef1-4b21-a563-c797489ade25 Work Title blessings ble…" at bounding box center [506, 127] width 621 height 29
type input "wishing on the same star"
click at [772, 253] on button "Search" at bounding box center [773, 253] width 88 height 29
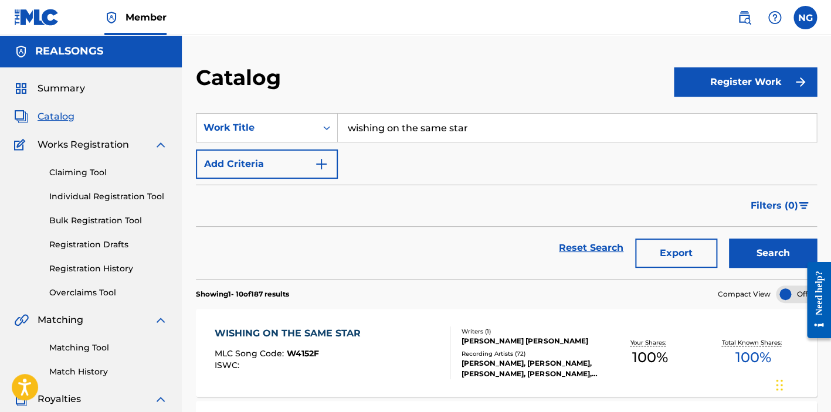
click at [339, 334] on div "WISHING ON THE SAME STAR" at bounding box center [291, 334] width 152 height 14
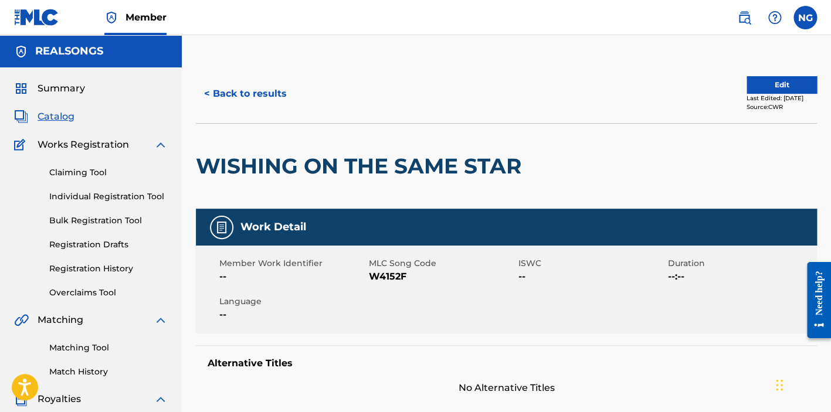
click at [763, 88] on button "Edit" at bounding box center [781, 85] width 70 height 18
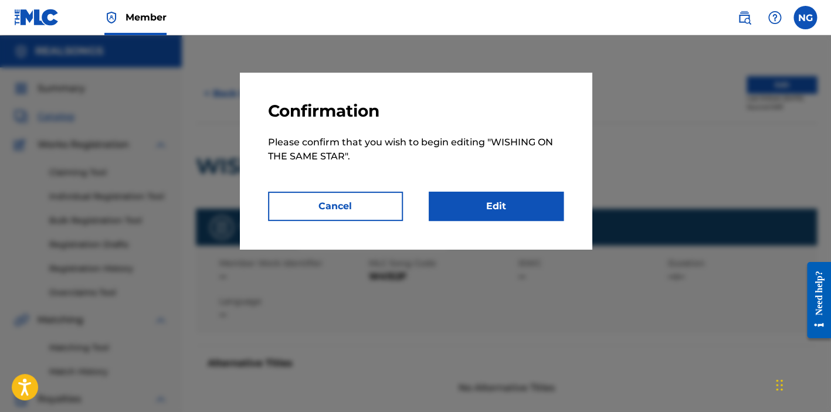
click at [494, 203] on link "Edit" at bounding box center [496, 206] width 135 height 29
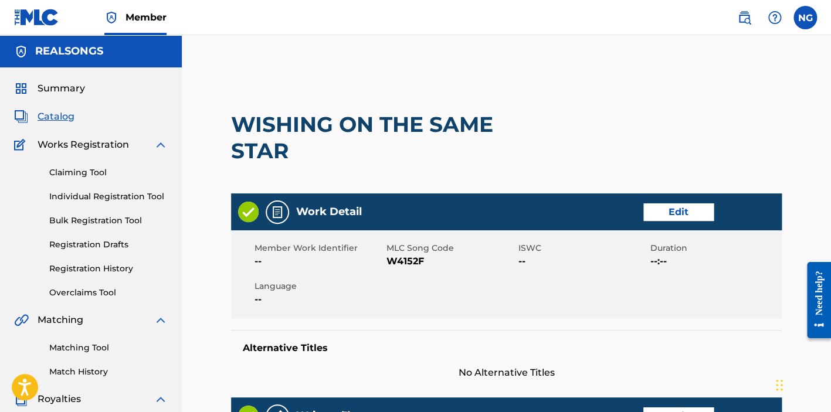
click at [694, 209] on link "Edit" at bounding box center [678, 212] width 70 height 18
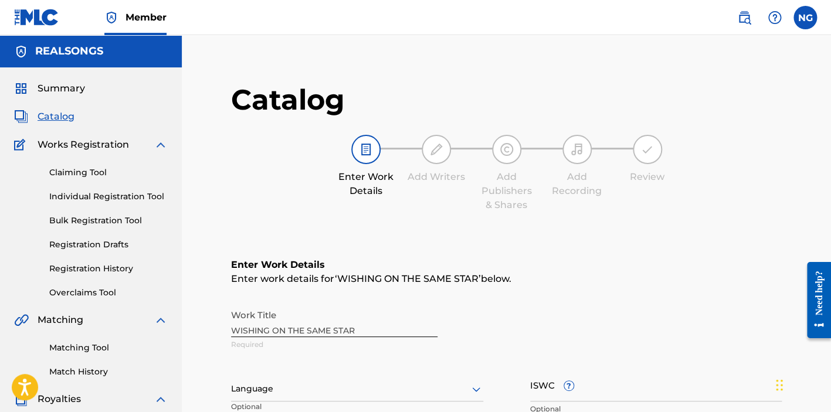
scroll to position [211, 0]
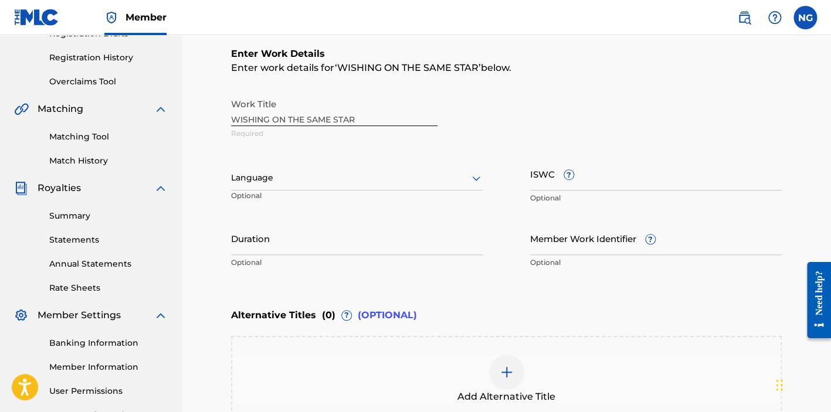
click at [607, 173] on input "ISWC ?" at bounding box center [656, 173] width 252 height 33
paste input "T0702061162"
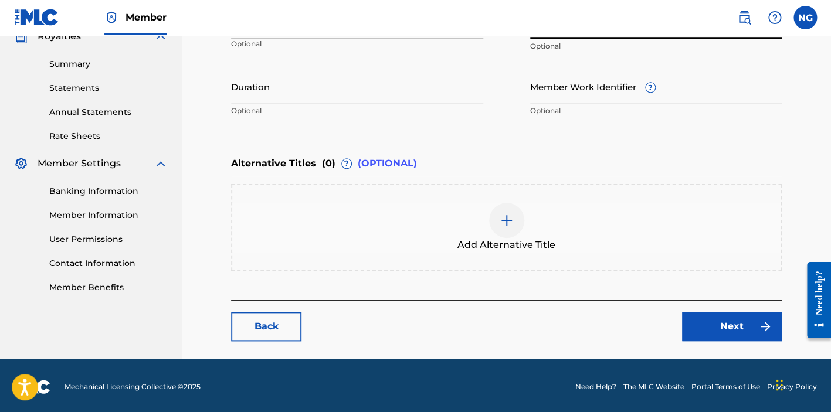
type input "T0702061162"
click at [759, 326] on img at bounding box center [765, 327] width 14 height 14
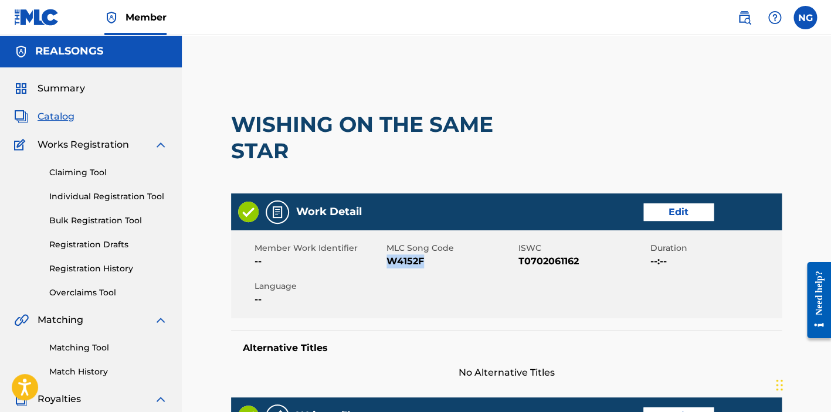
drag, startPoint x: 430, startPoint y: 259, endPoint x: 387, endPoint y: 254, distance: 43.6
click at [387, 254] on span "W4152F" at bounding box center [450, 261] width 129 height 14
copy span "W4152F"
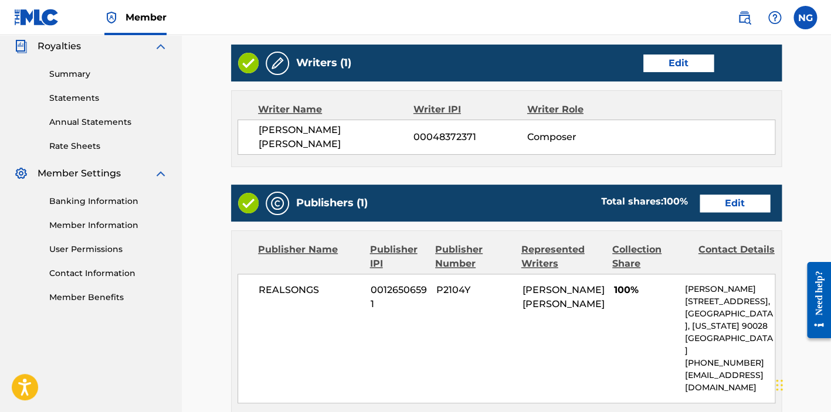
scroll to position [754, 0]
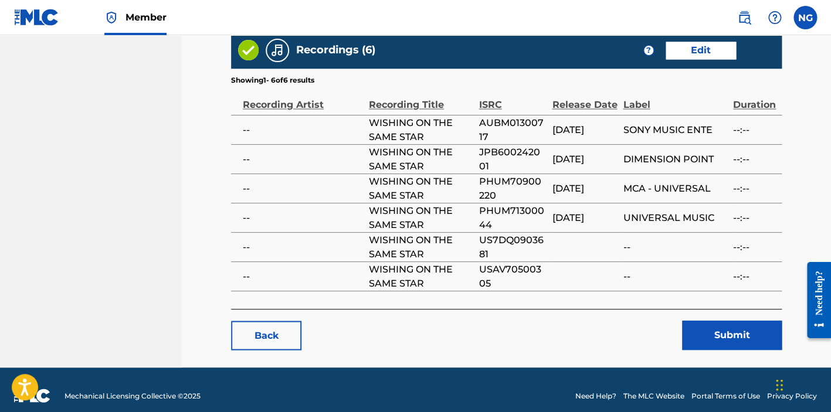
click at [703, 329] on button "Submit" at bounding box center [732, 335] width 100 height 29
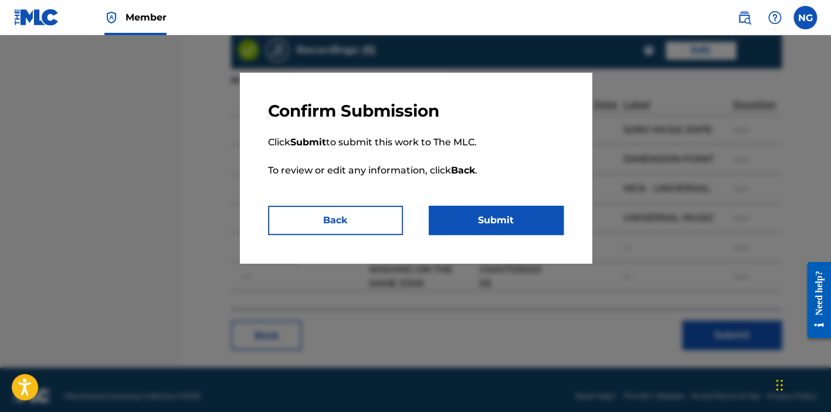
click at [475, 217] on button "Submit" at bounding box center [496, 220] width 135 height 29
